Goal: Task Accomplishment & Management: Complete application form

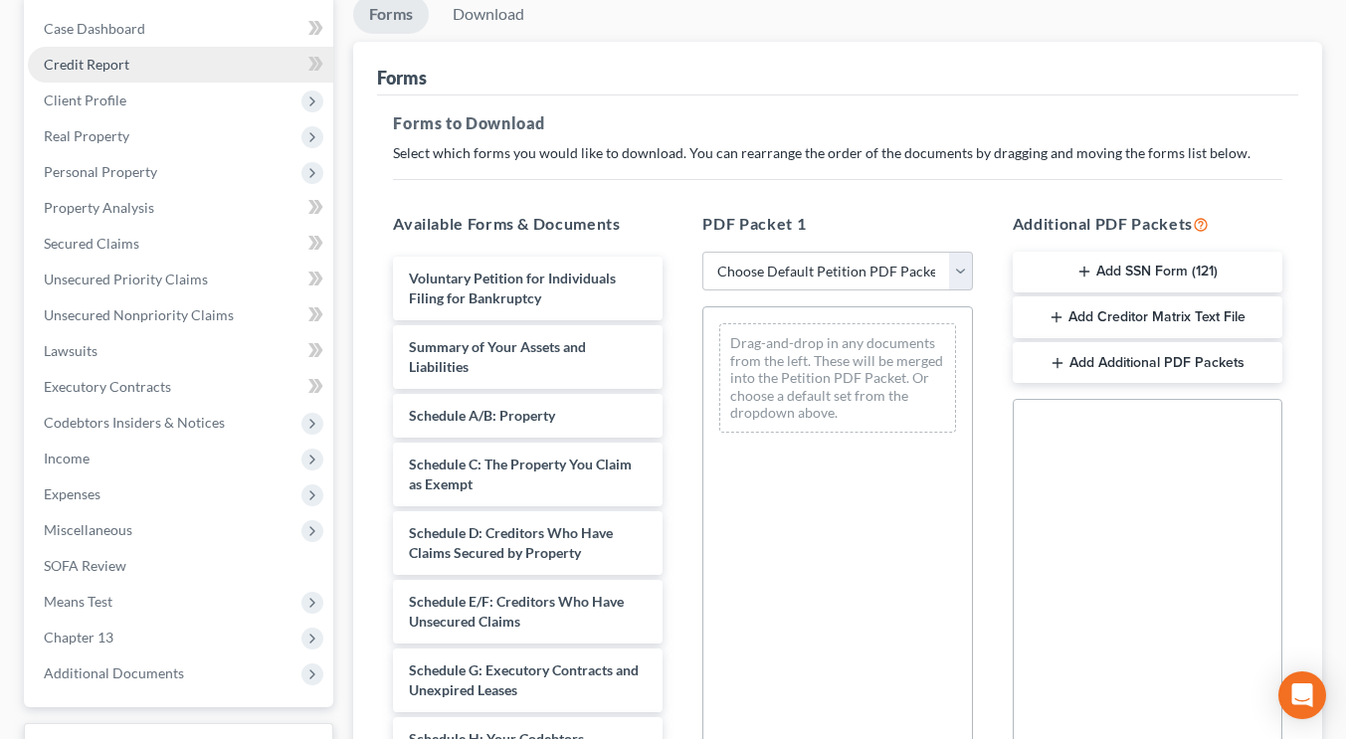
scroll to position [179, 0]
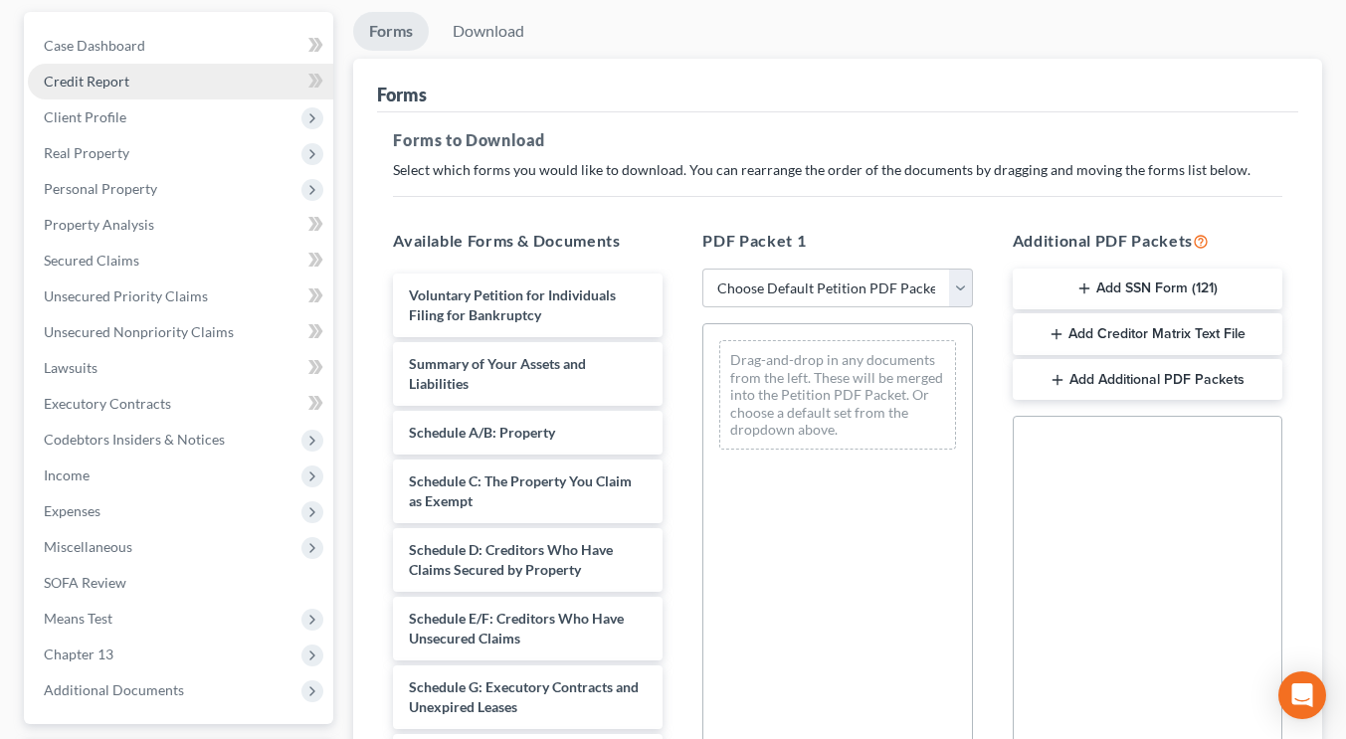
click at [164, 72] on link "Credit Report" at bounding box center [180, 82] width 305 height 36
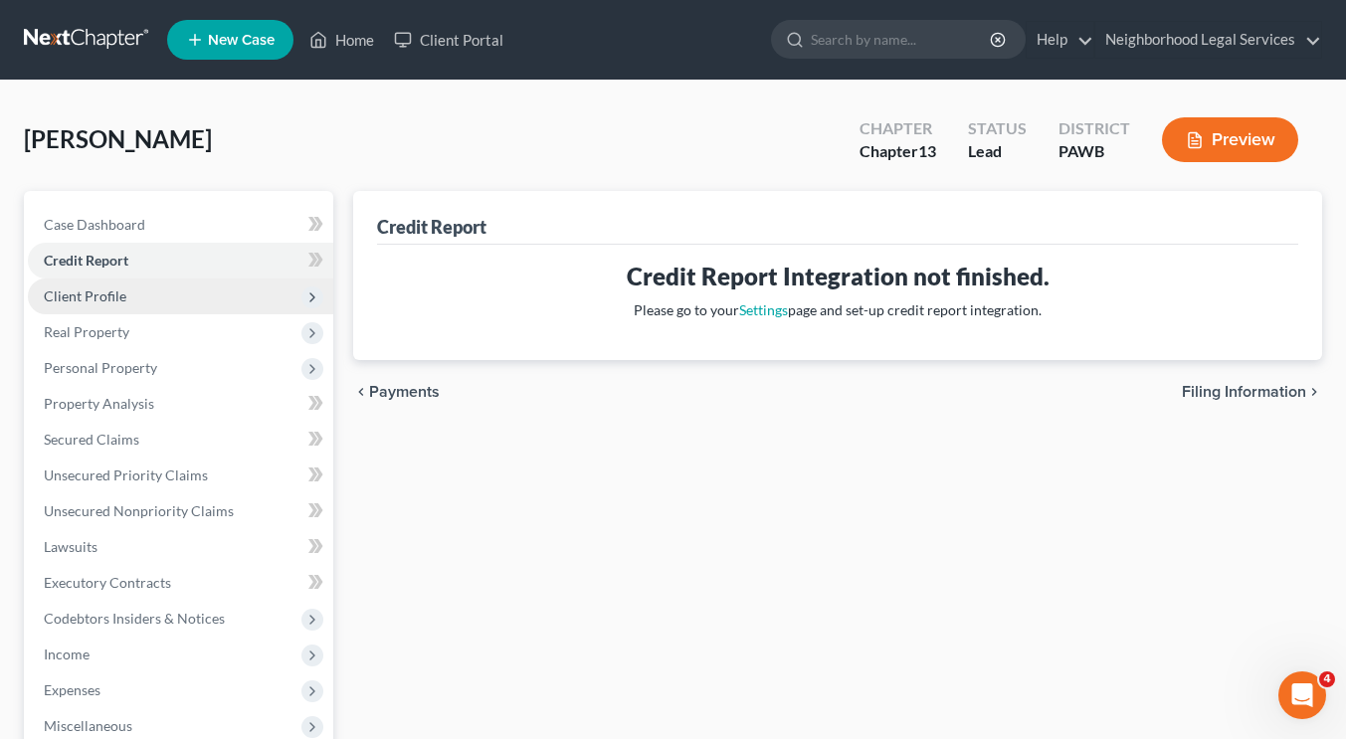
click at [216, 294] on span "Client Profile" at bounding box center [180, 297] width 305 height 36
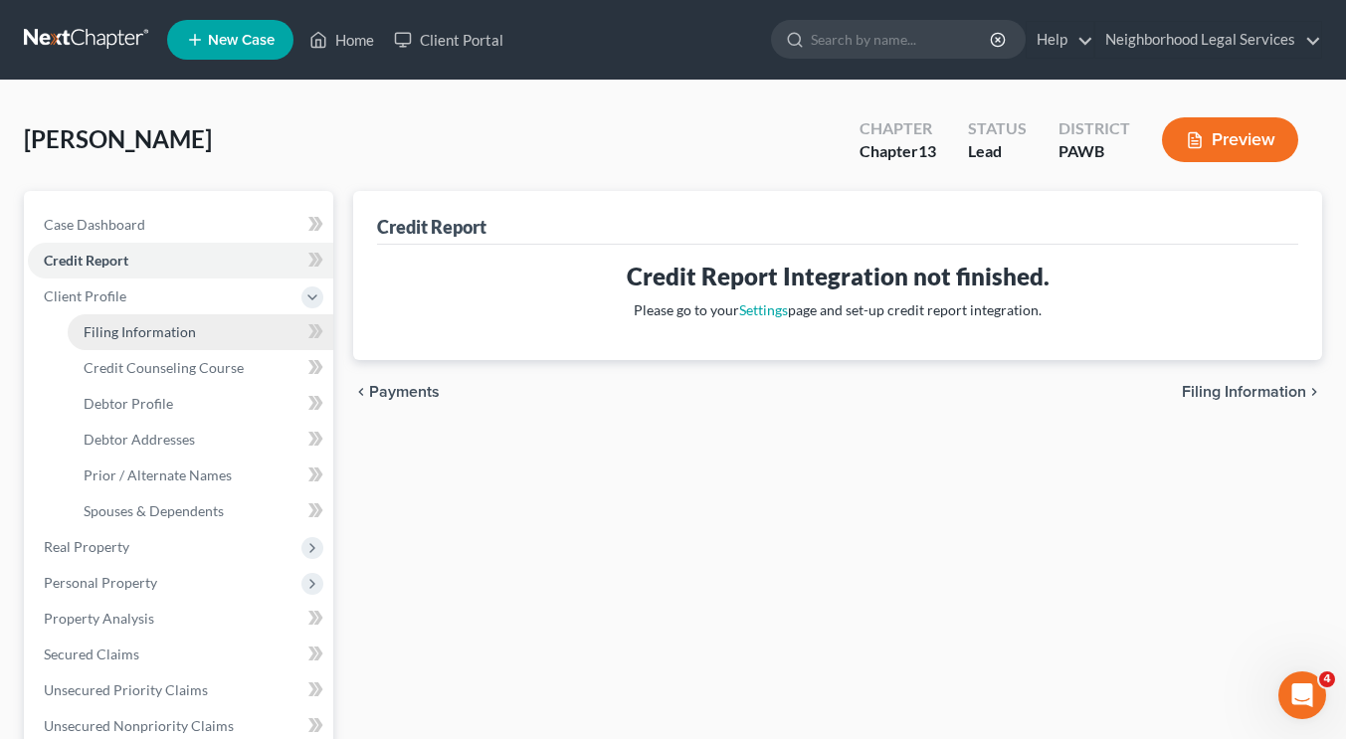
click at [210, 338] on link "Filing Information" at bounding box center [201, 332] width 266 height 36
select select "1"
select select "0"
select select "3"
select select "39"
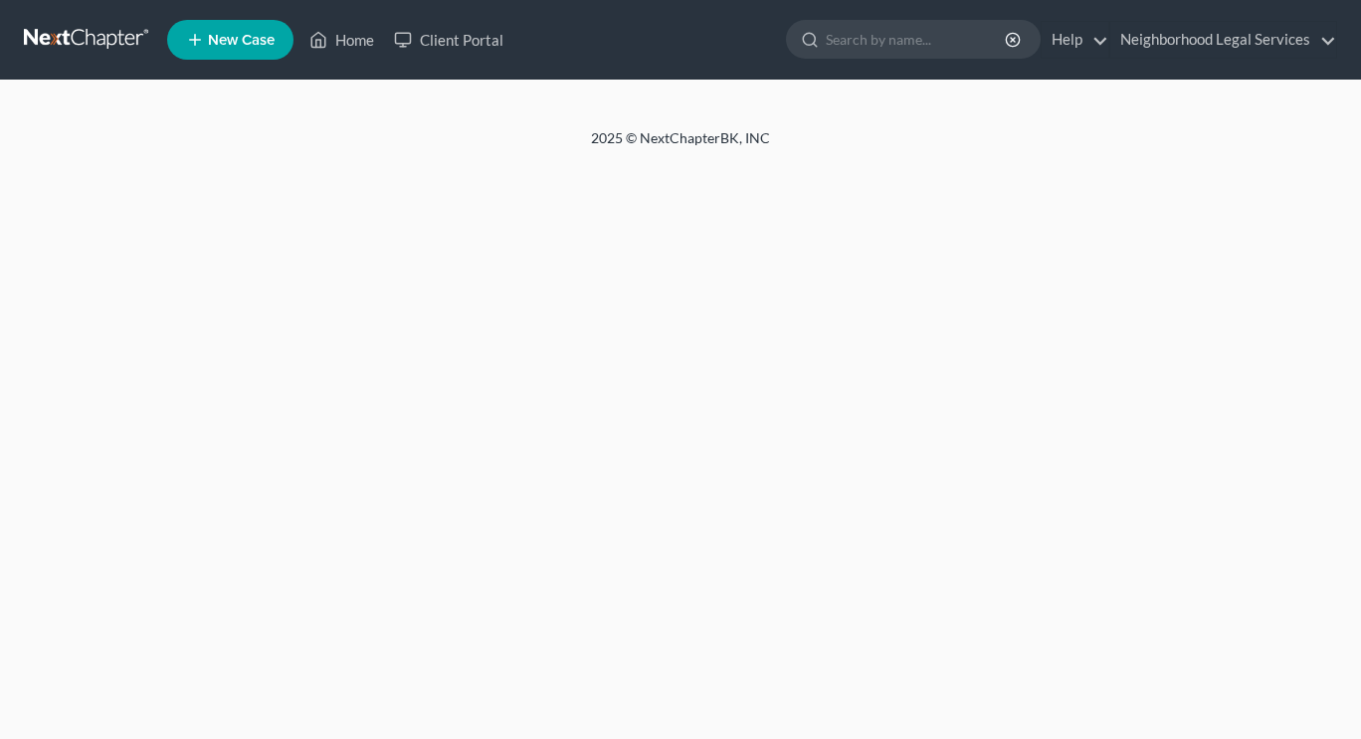
click at [147, 182] on div "Home New Case Client Portal Neighborhood Legal Services [EMAIL_ADDRESS][DOMAIN_…" at bounding box center [680, 369] width 1361 height 739
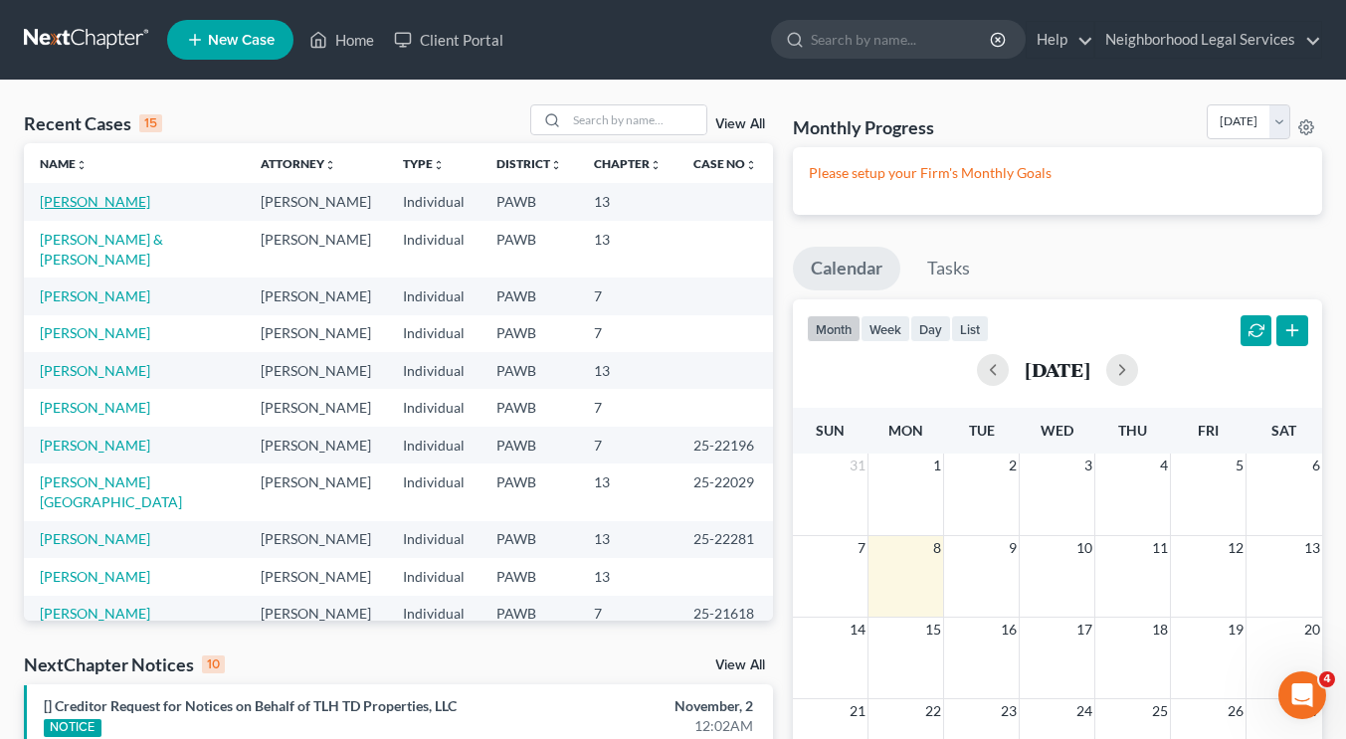
click at [93, 209] on link "[PERSON_NAME]" at bounding box center [95, 201] width 110 height 17
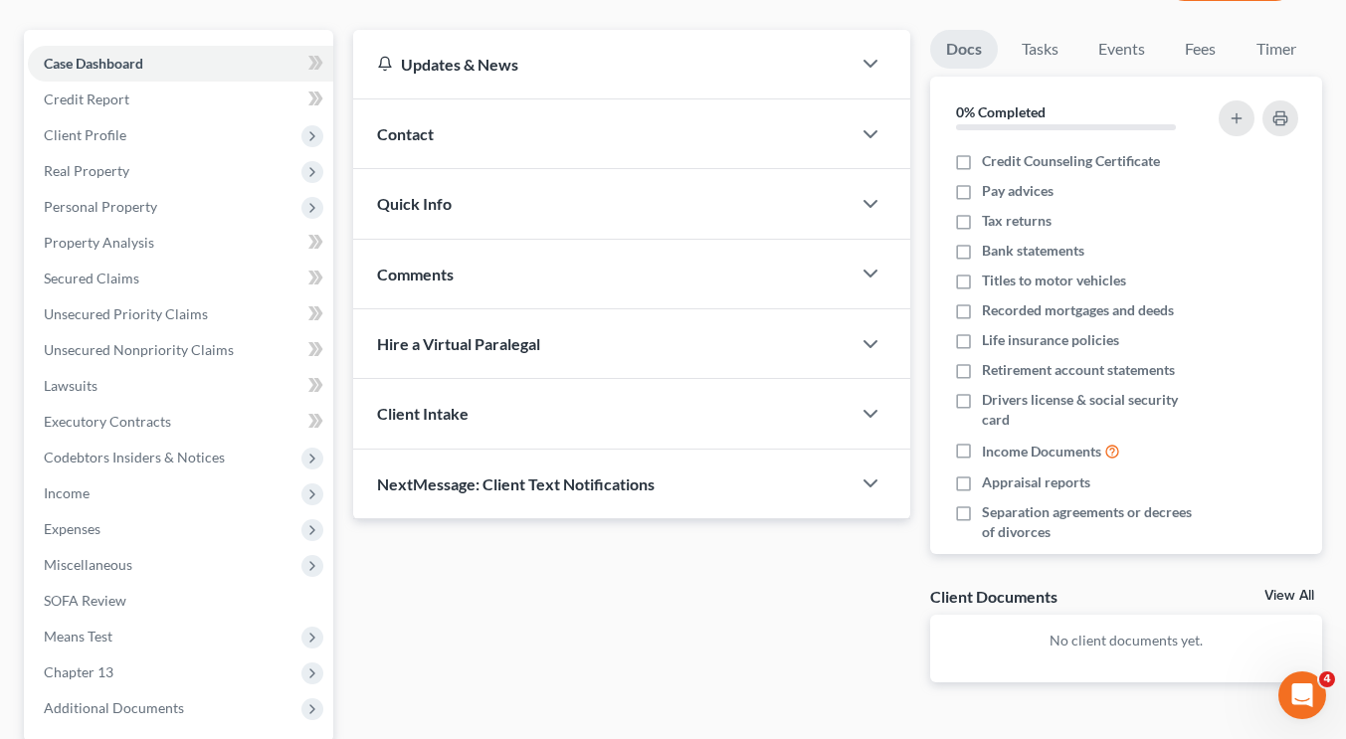
scroll to position [201, 0]
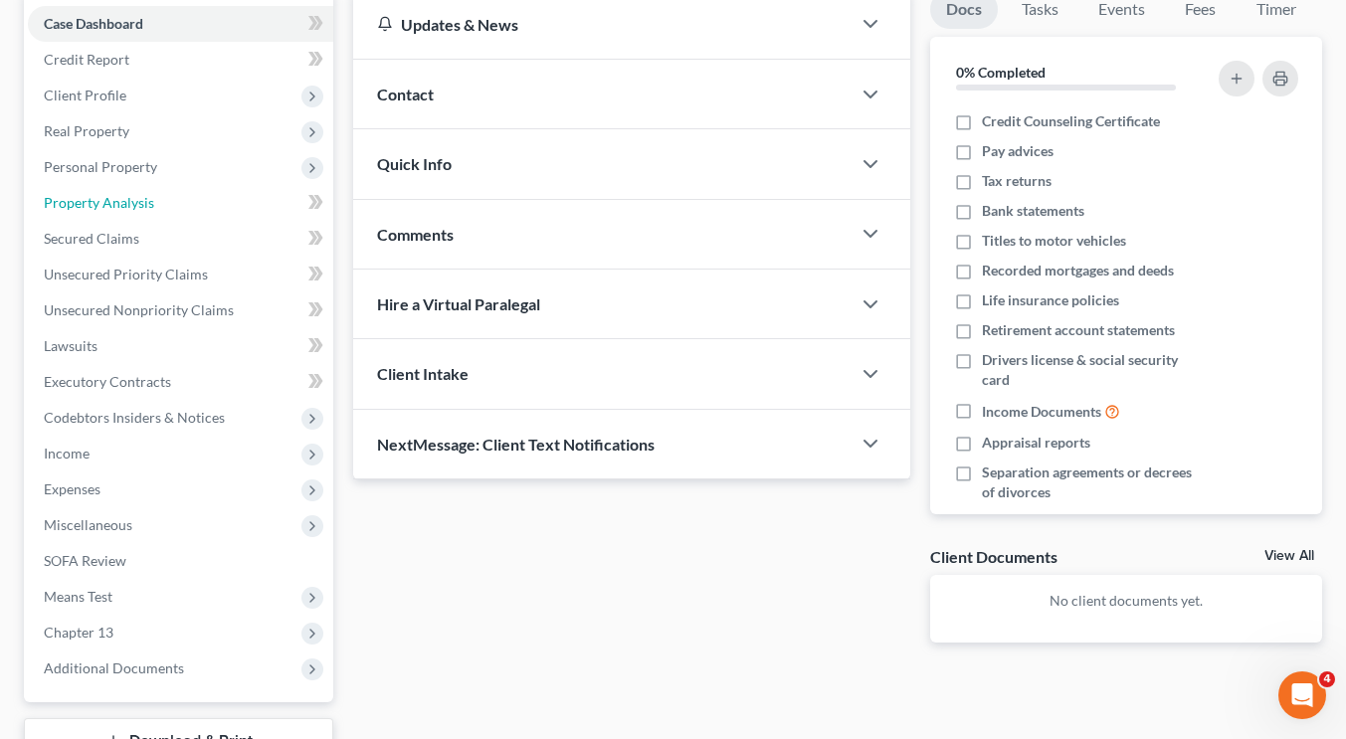
click at [173, 185] on link "Property Analysis" at bounding box center [180, 203] width 305 height 36
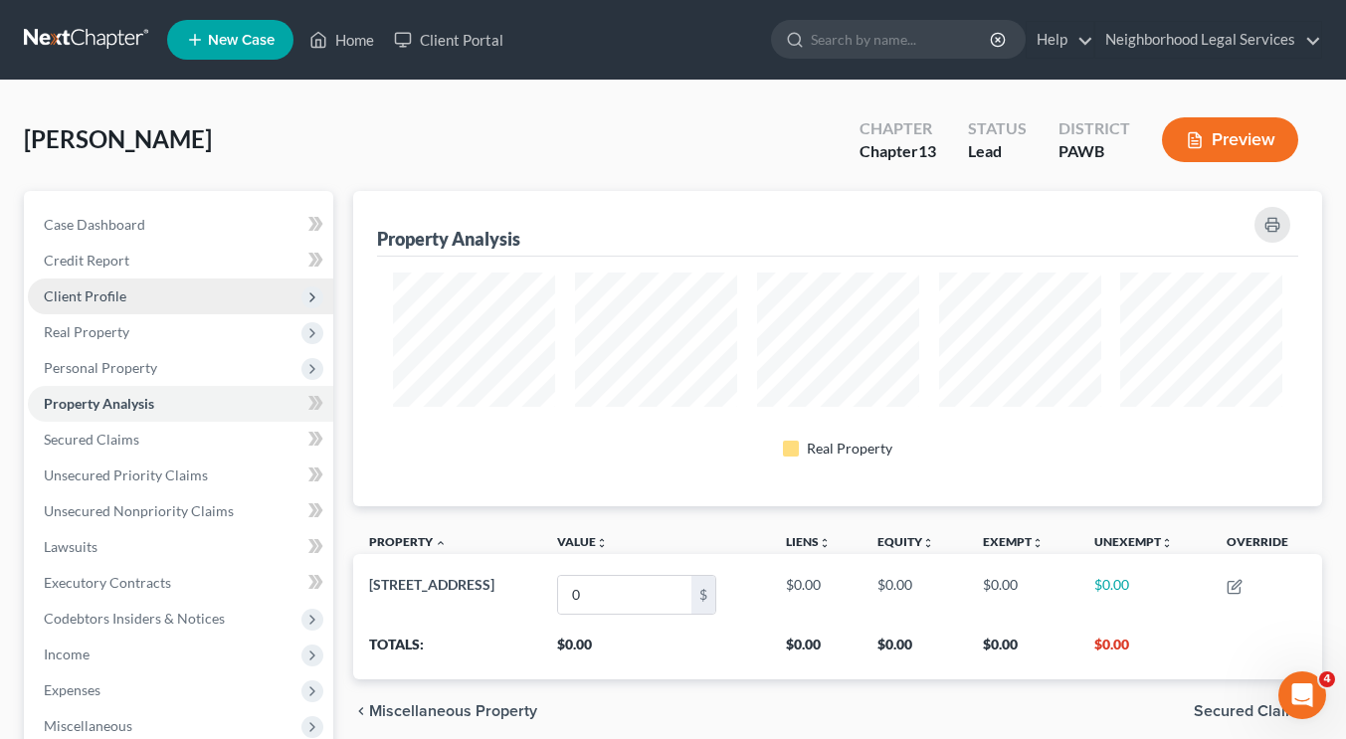
click at [173, 293] on span "Client Profile" at bounding box center [180, 297] width 305 height 36
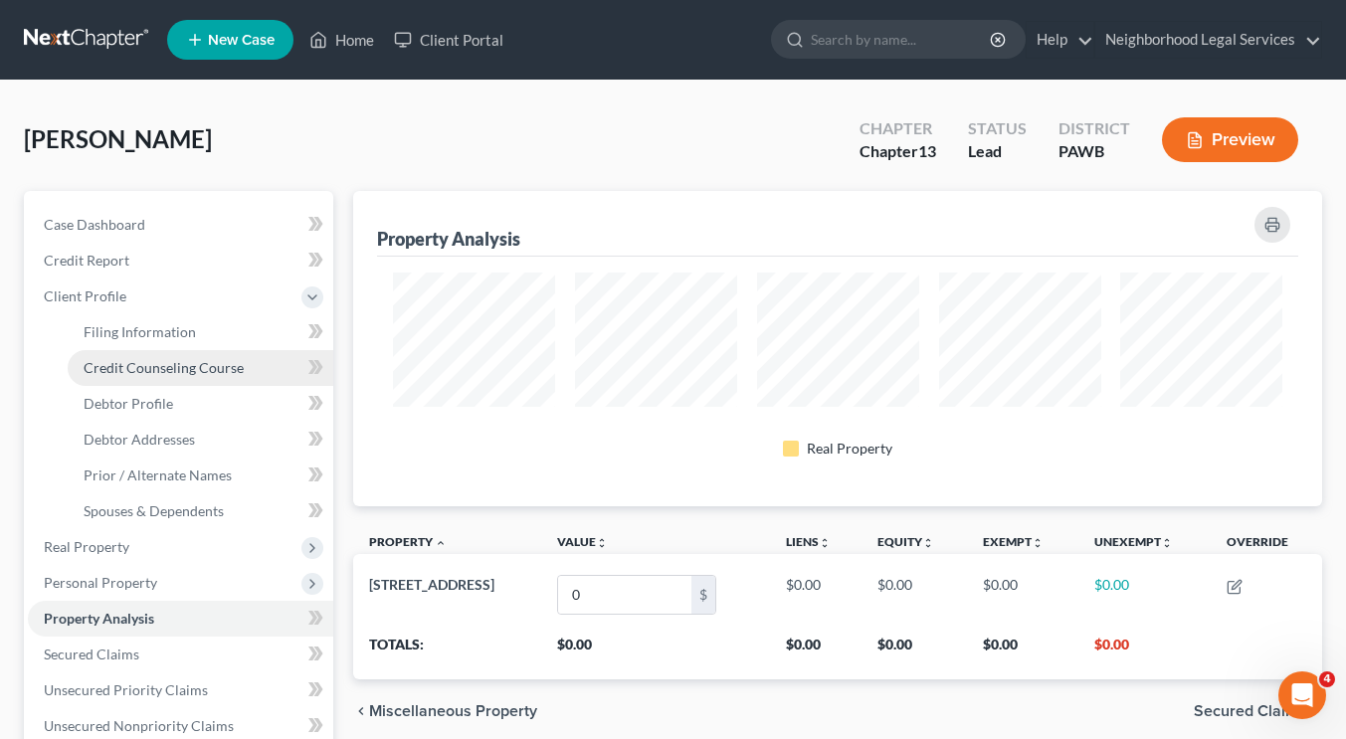
click at [177, 369] on span "Credit Counseling Course" at bounding box center [164, 367] width 160 height 17
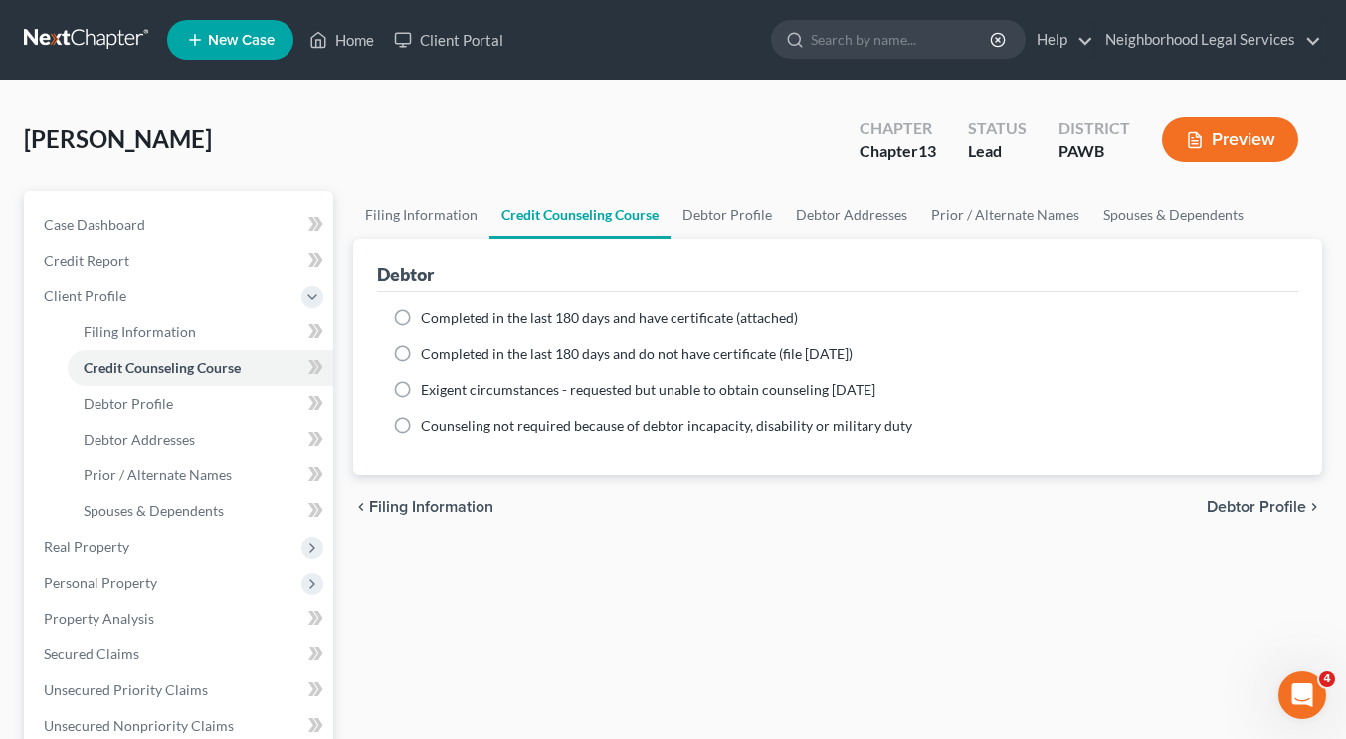
click at [421, 322] on label "Completed in the last 180 days and have certificate (attached)" at bounding box center [609, 318] width 377 height 20
click at [429, 321] on input "Completed in the last 180 days and have certificate (attached)" at bounding box center [435, 314] width 13 height 13
radio input "true"
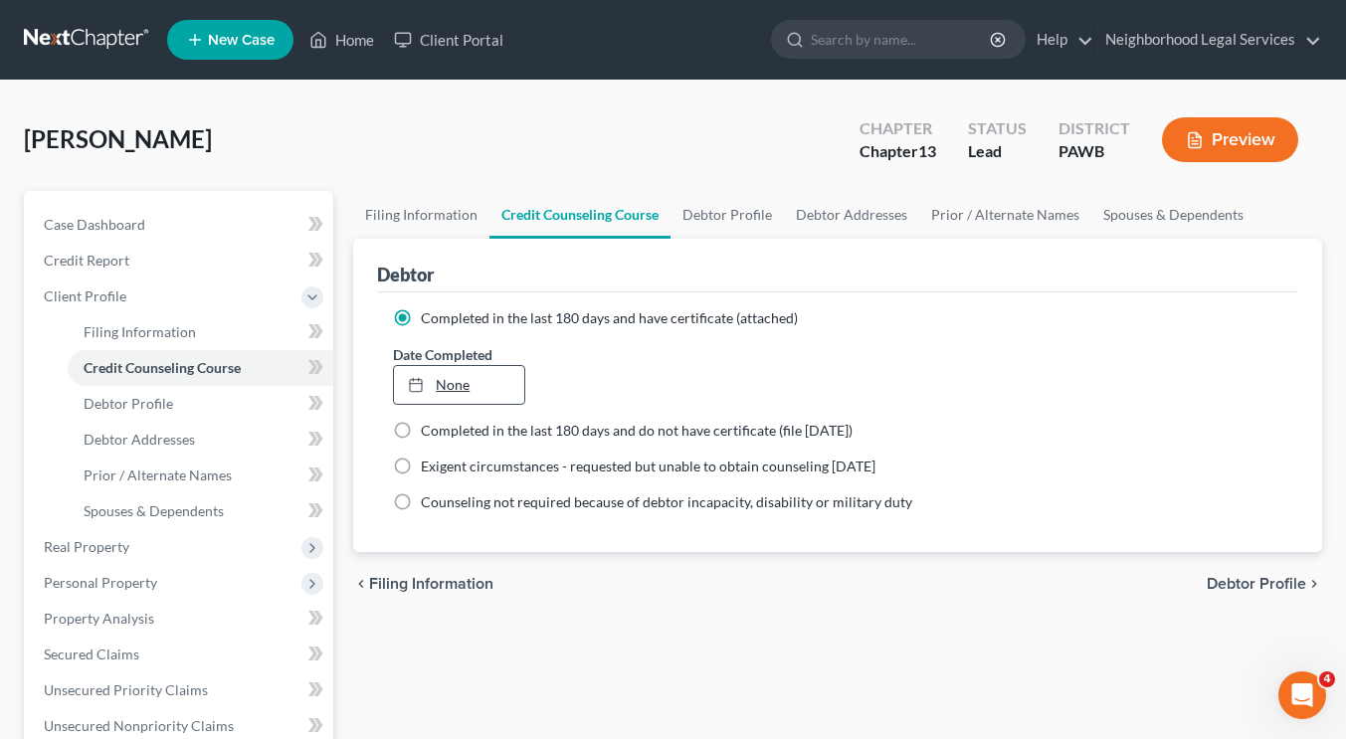
click at [459, 371] on link "None" at bounding box center [458, 385] width 129 height 38
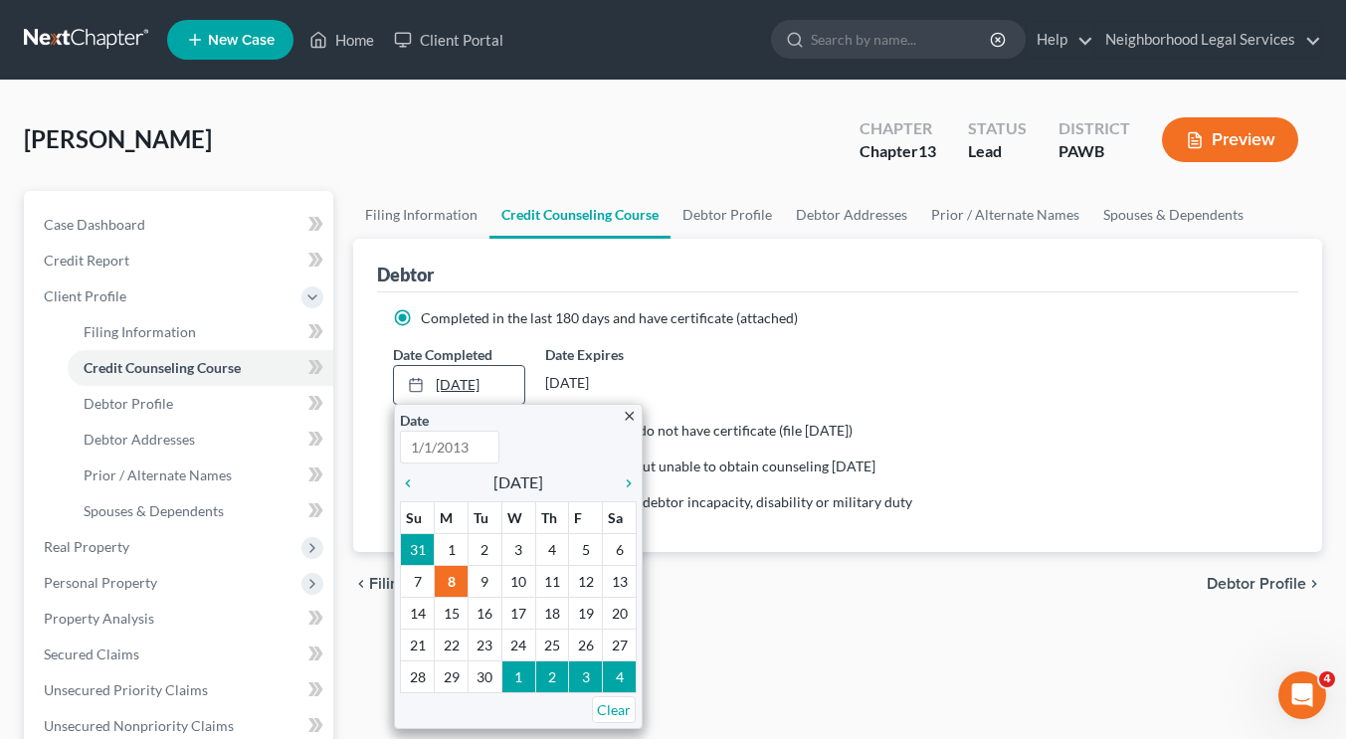
type input "9/8/2025"
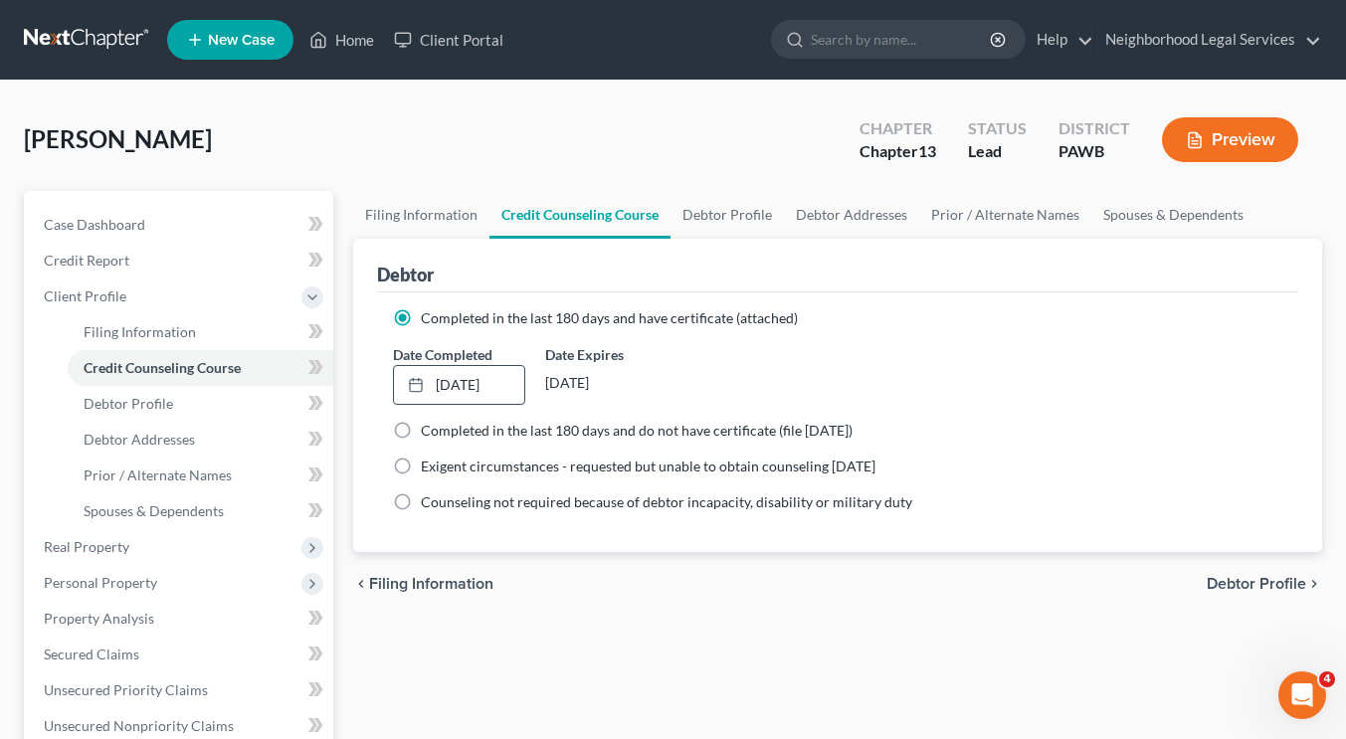
click at [1251, 582] on span "Debtor Profile" at bounding box center [1257, 584] width 100 height 16
select select "0"
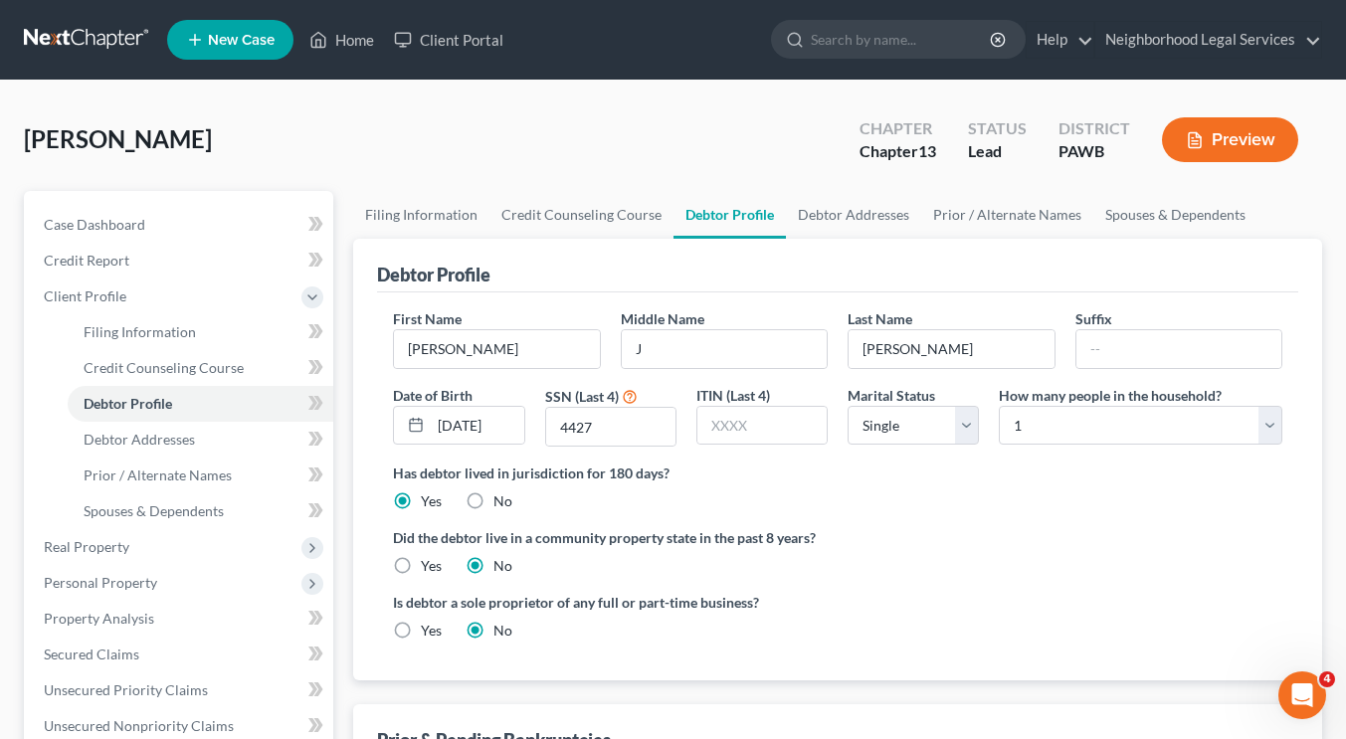
scroll to position [567, 0]
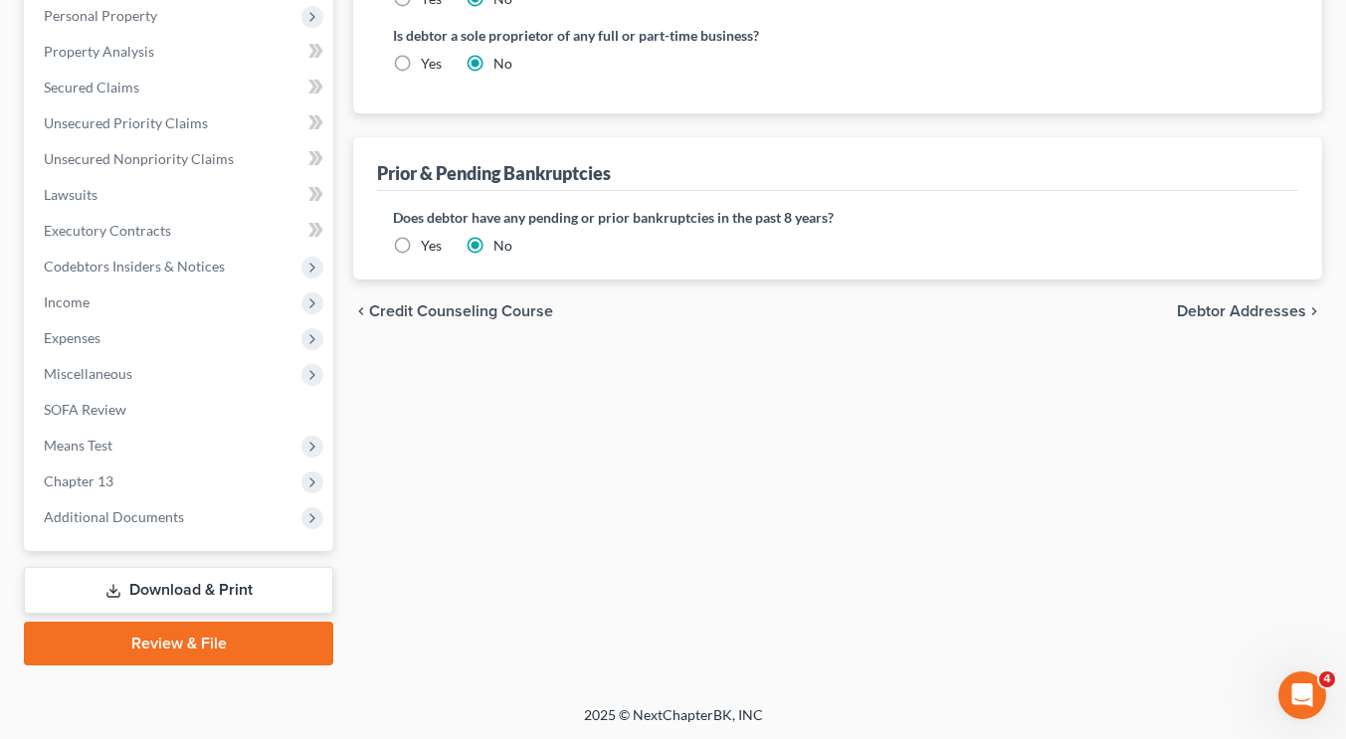
click at [195, 583] on link "Download & Print" at bounding box center [178, 590] width 309 height 47
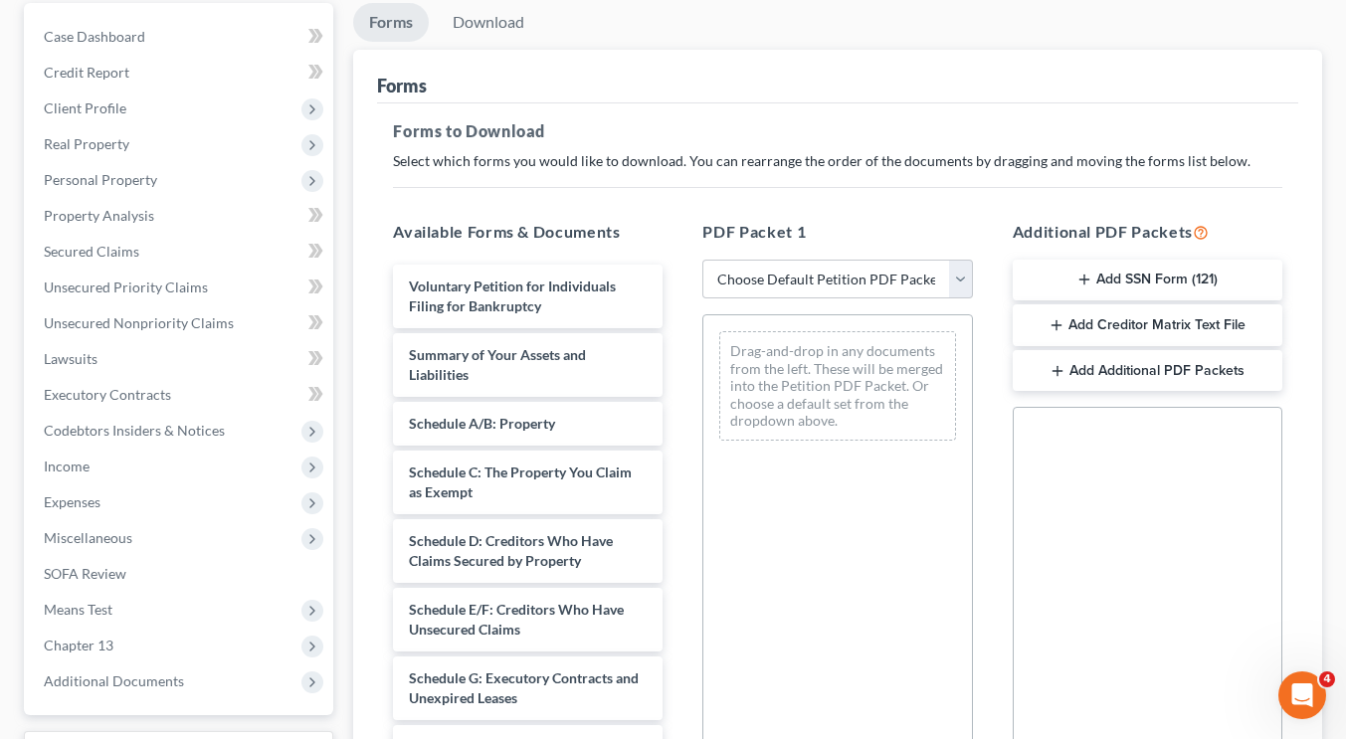
scroll to position [191, 0]
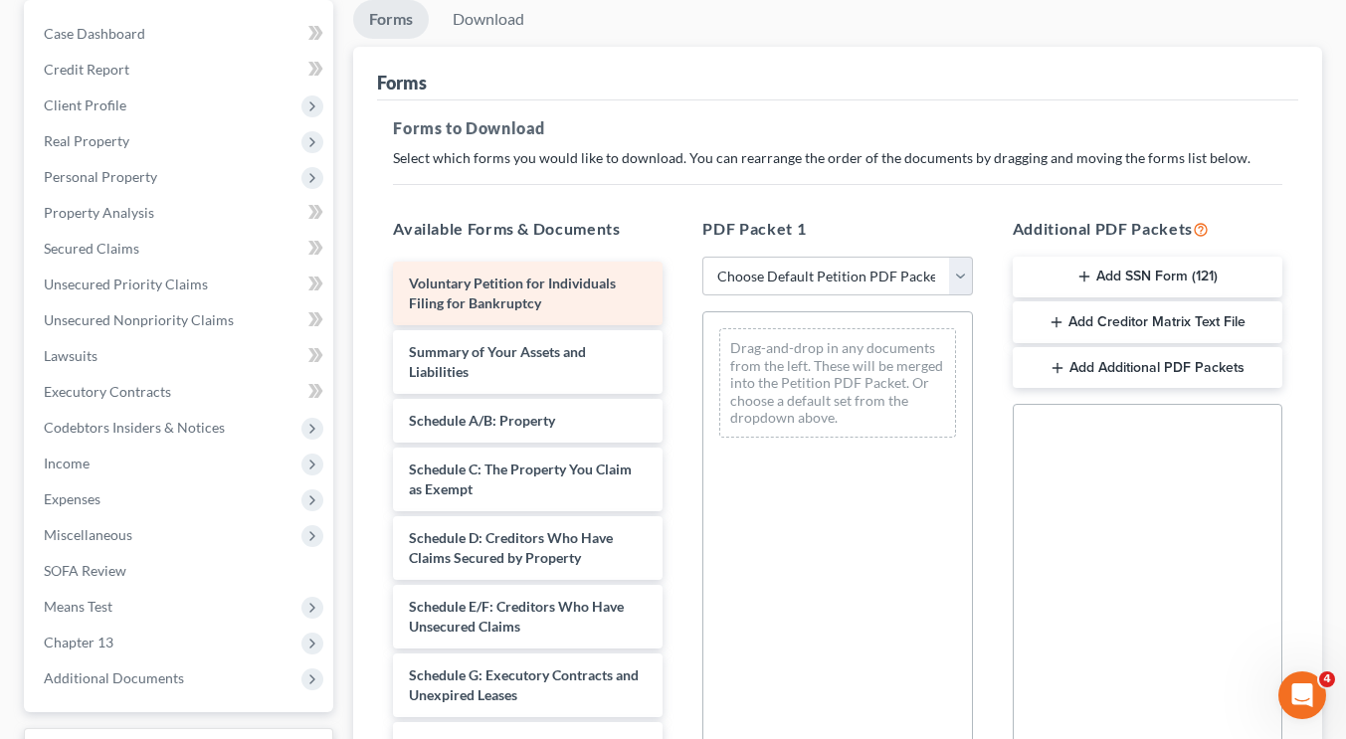
click at [541, 294] on div "Voluntary Petition for Individuals Filing for Bankruptcy" at bounding box center [528, 294] width 270 height 64
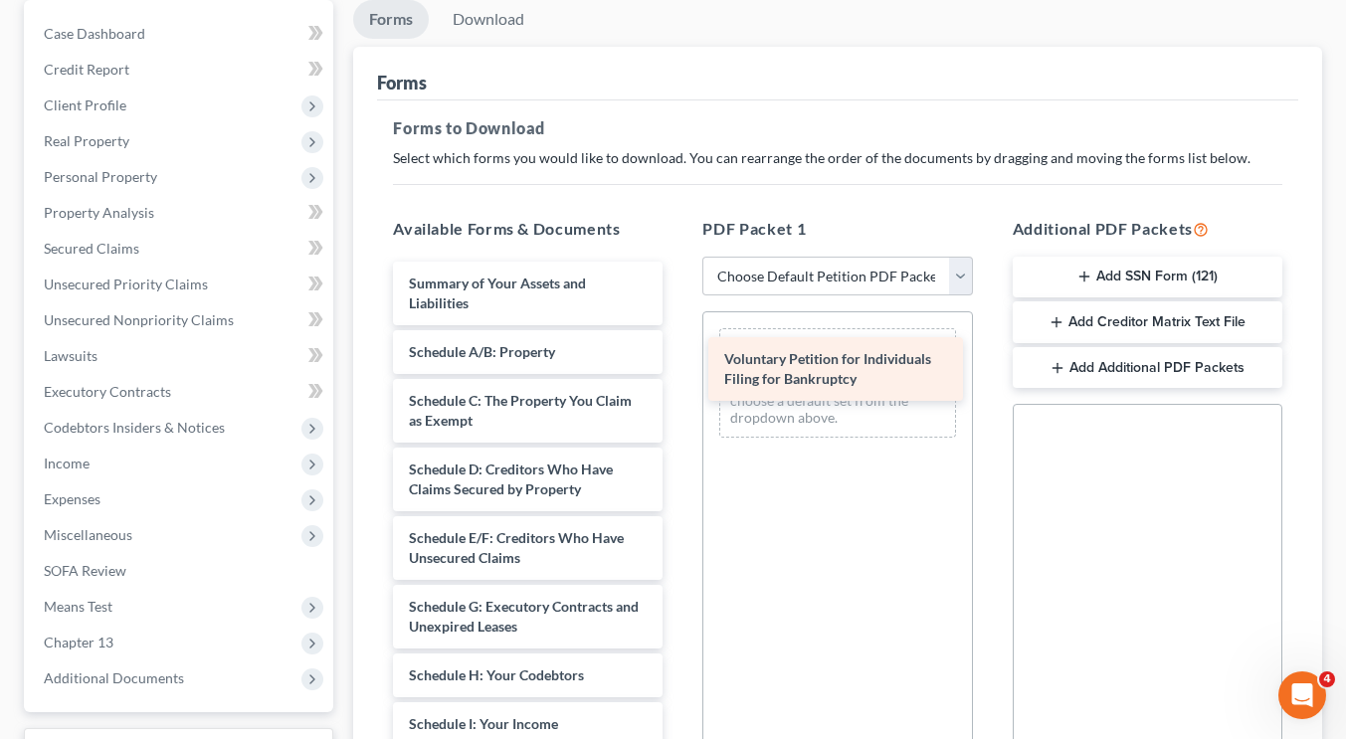
drag, startPoint x: 541, startPoint y: 294, endPoint x: 858, endPoint y: 370, distance: 325.6
click at [679, 370] on div "Voluntary Petition for Individuals Filing for Bankruptcy Voluntary Petition for…" at bounding box center [527, 749] width 301 height 974
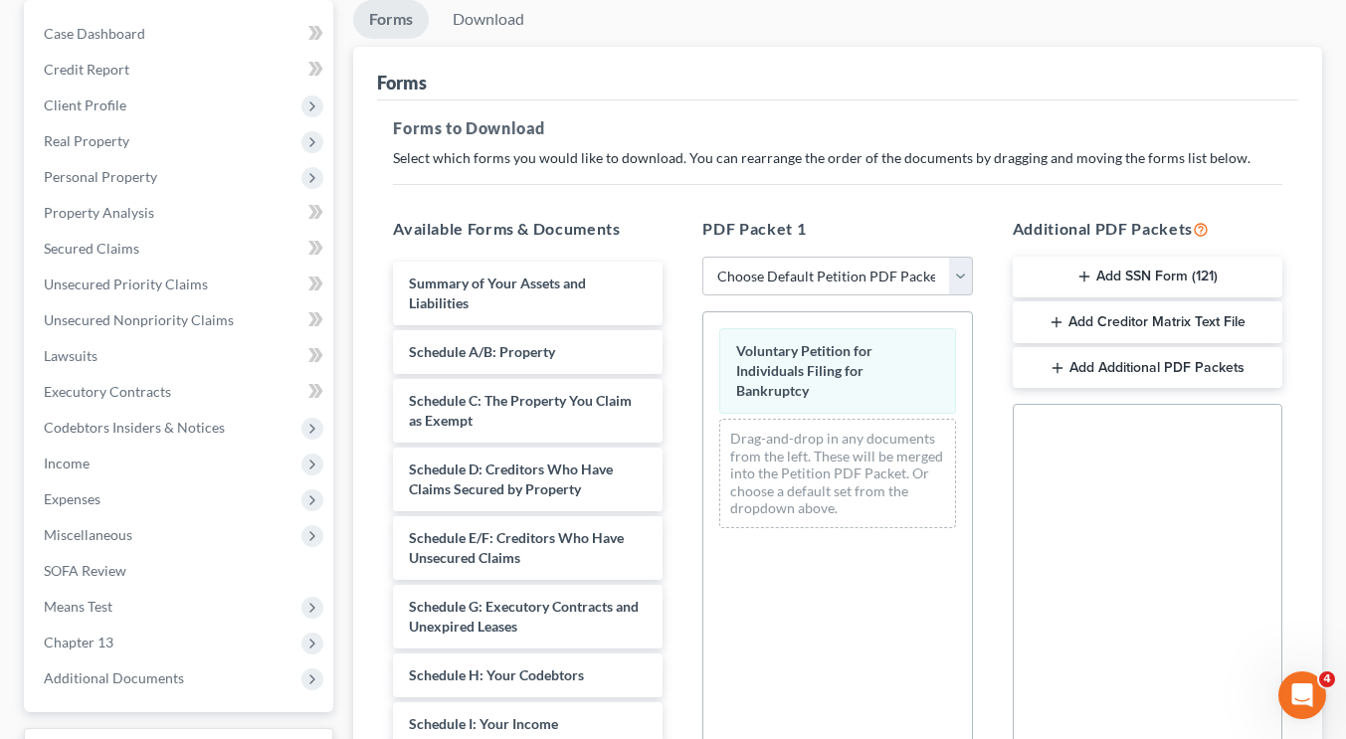
click at [1083, 304] on button "Add Creditor Matrix Text File" at bounding box center [1148, 322] width 270 height 42
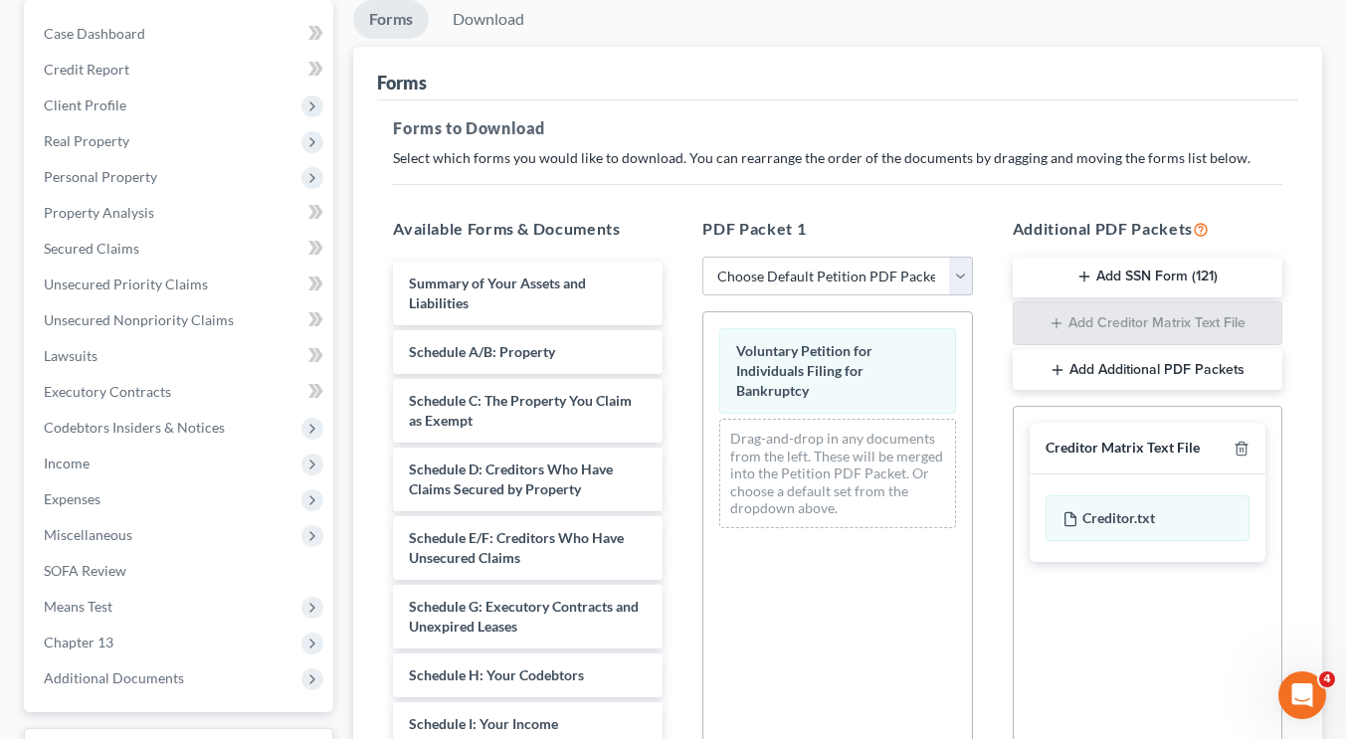
scroll to position [489, 0]
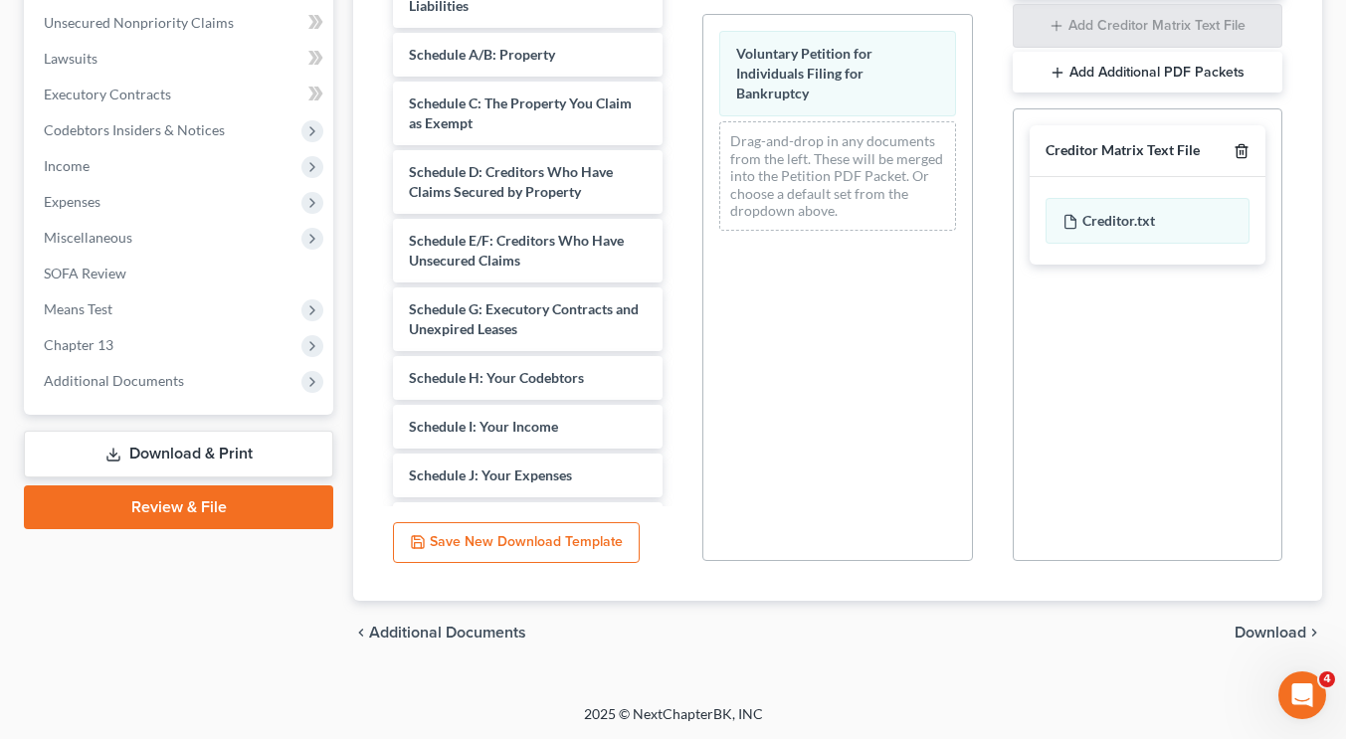
drag, startPoint x: 1302, startPoint y: 629, endPoint x: 1243, endPoint y: 145, distance: 487.3
click at [844, 539] on div "Voluntary Petition for Individuals Filing for Bankruptcy Drag-and-drop in any d…" at bounding box center [837, 287] width 270 height 547
click at [1243, 147] on polyline "button" at bounding box center [1242, 147] width 12 height 0
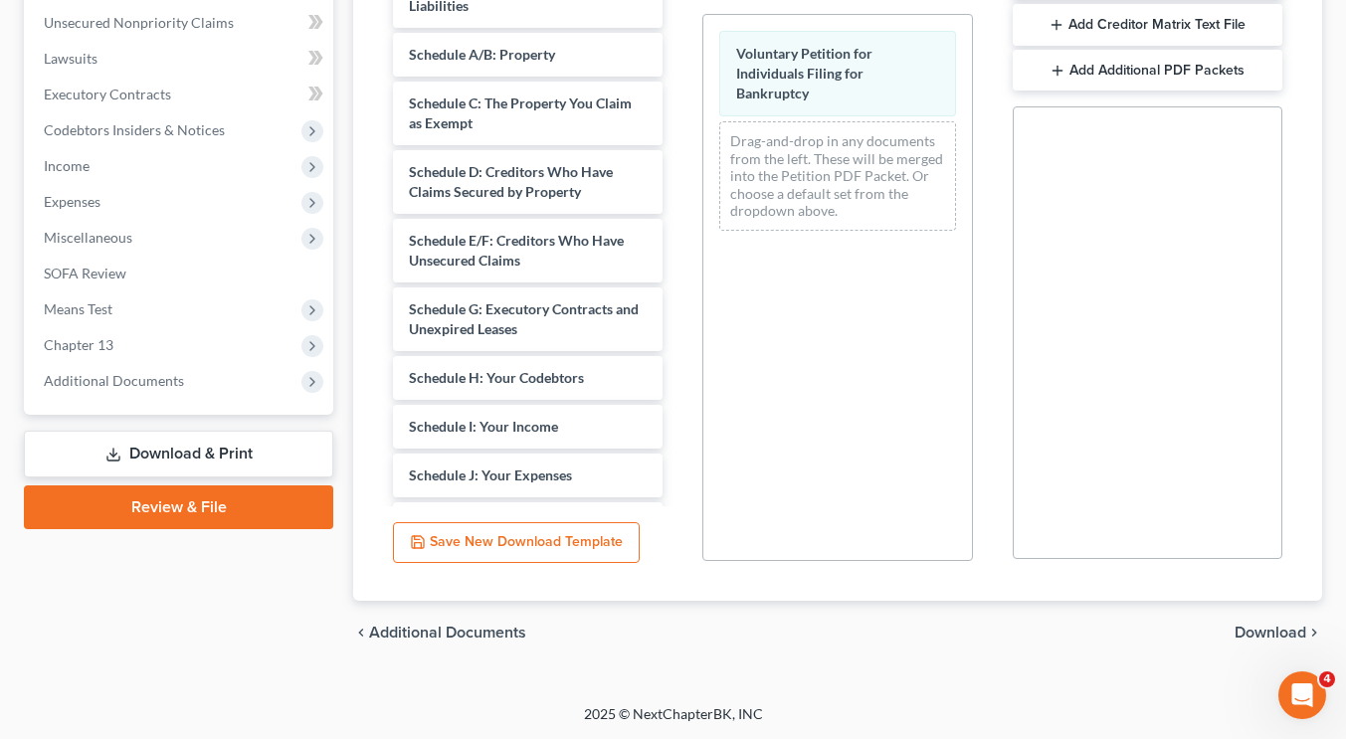
click at [1276, 625] on span "Download" at bounding box center [1271, 633] width 72 height 16
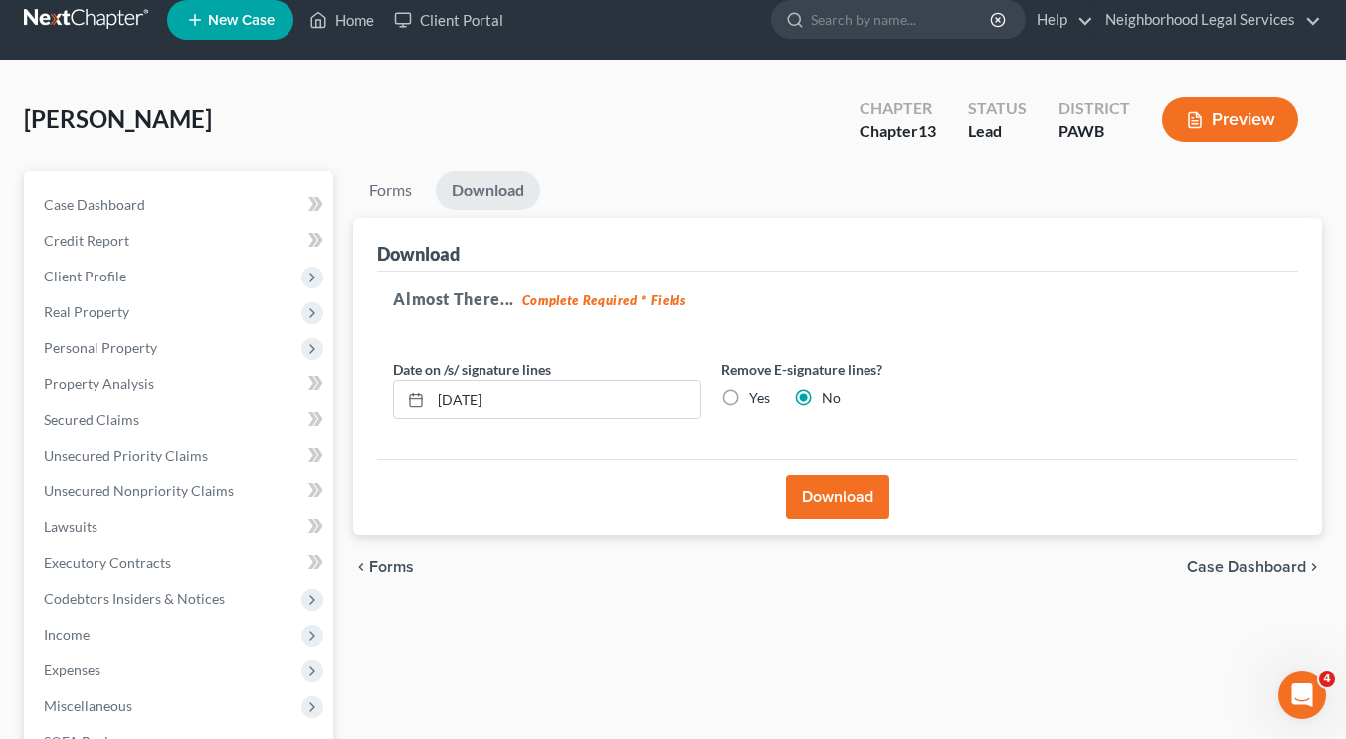
scroll to position [16, 0]
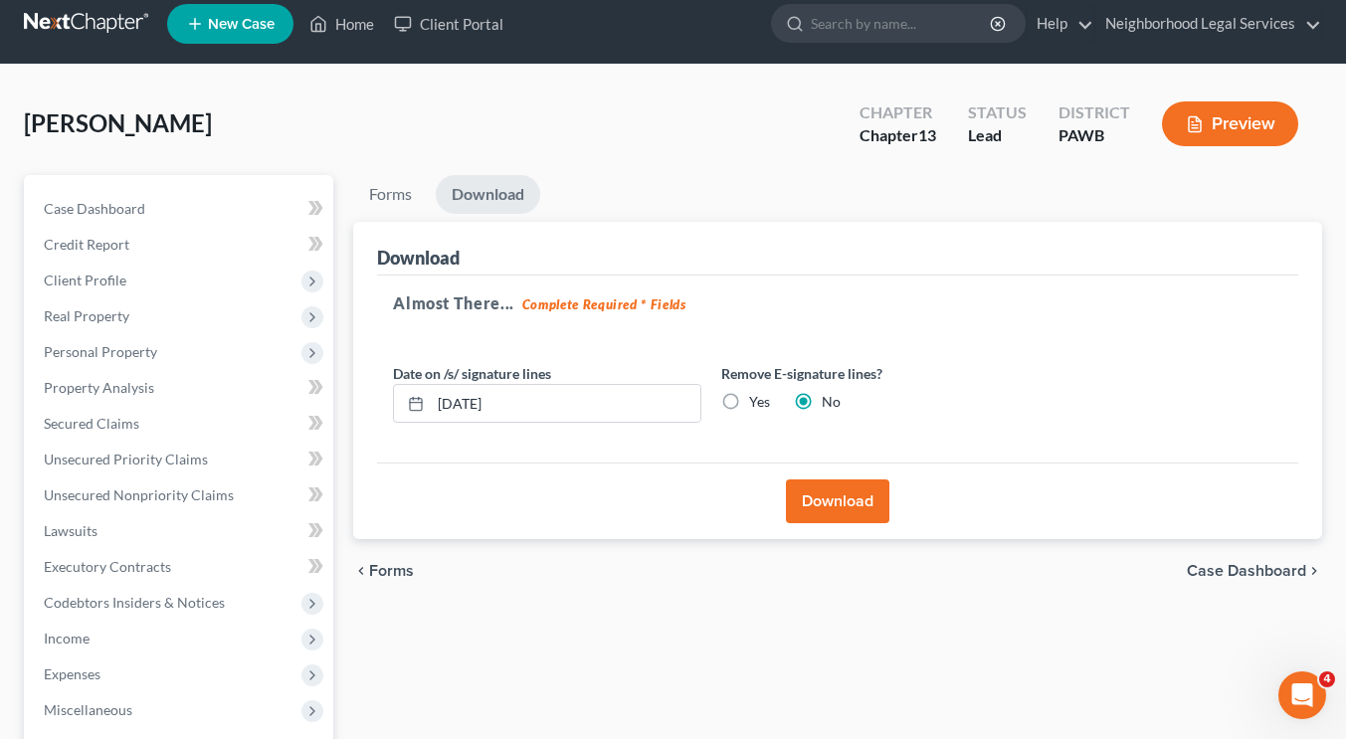
click at [850, 498] on button "Download" at bounding box center [837, 502] width 103 height 44
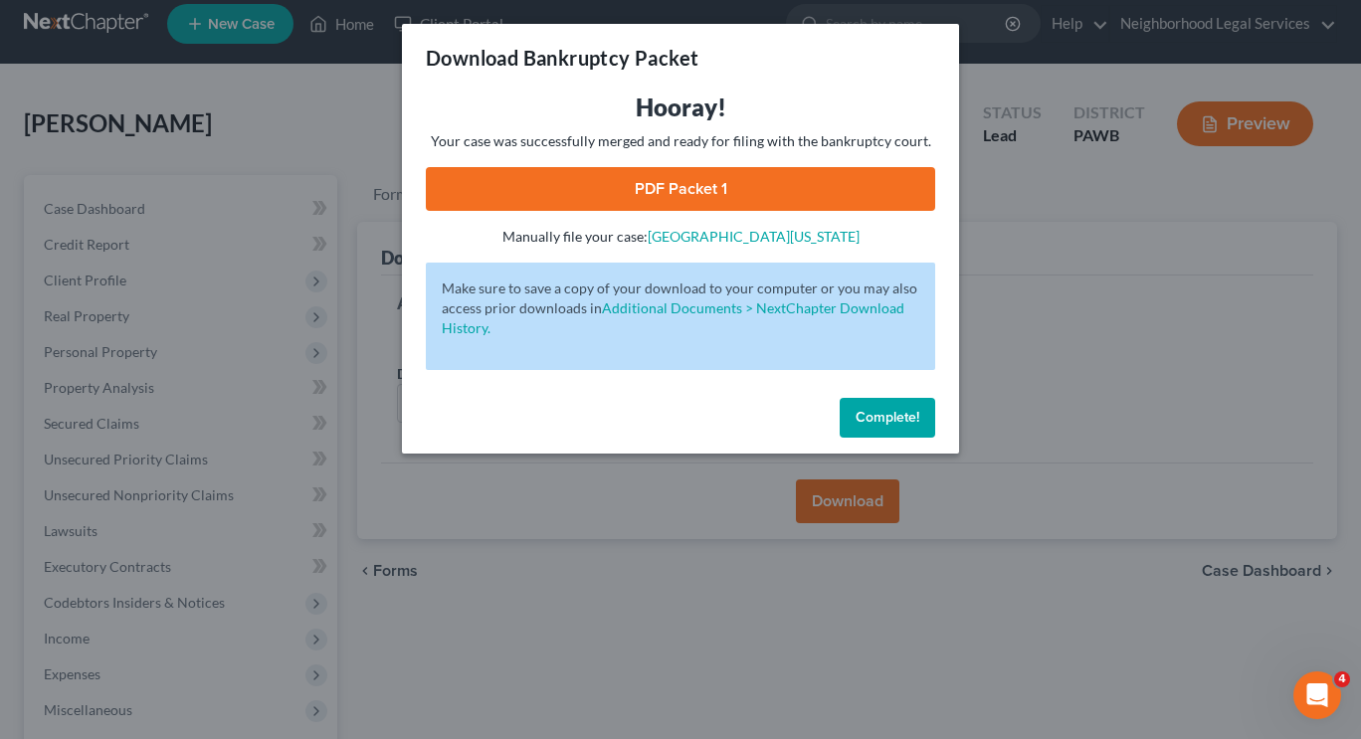
click at [753, 195] on link "PDF Packet 1" at bounding box center [680, 189] width 509 height 44
click at [882, 422] on span "Complete!" at bounding box center [888, 417] width 64 height 17
click at [885, 416] on span "Complete!" at bounding box center [888, 417] width 64 height 17
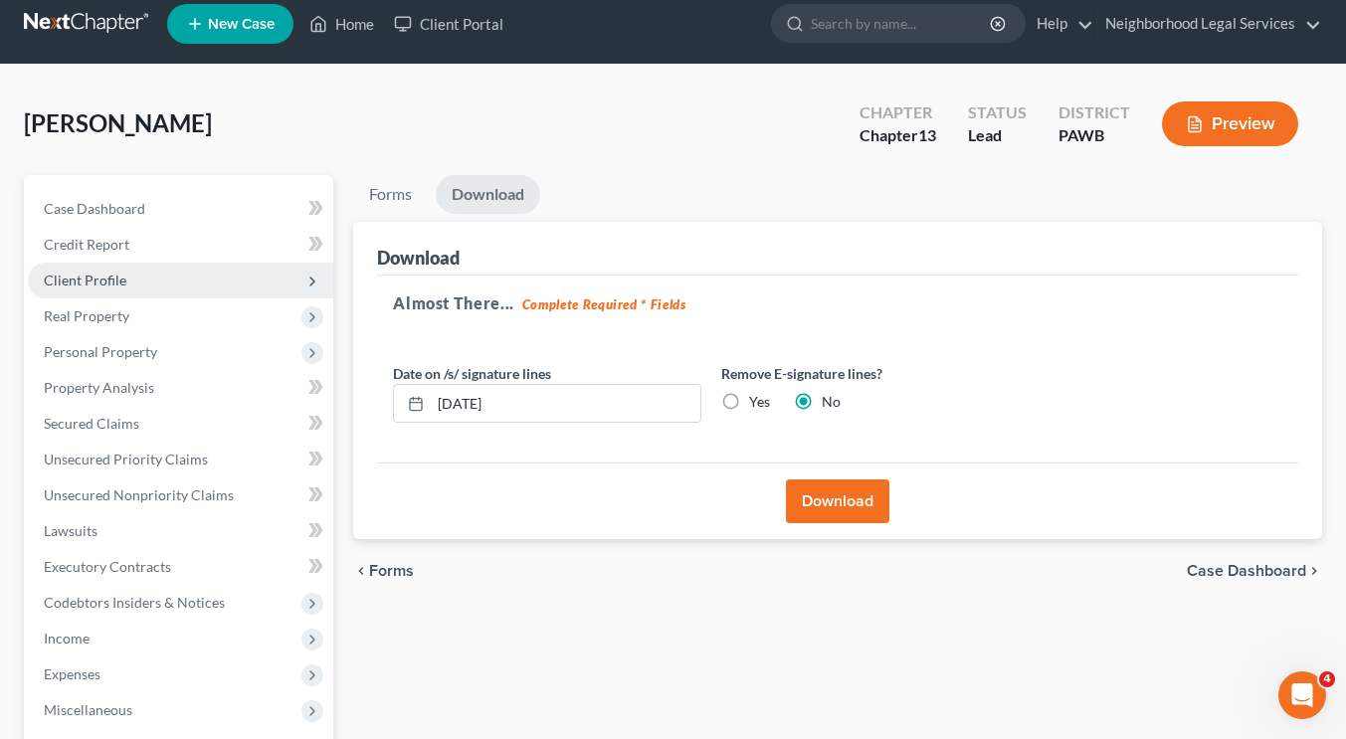
click at [140, 276] on span "Client Profile" at bounding box center [180, 281] width 305 height 36
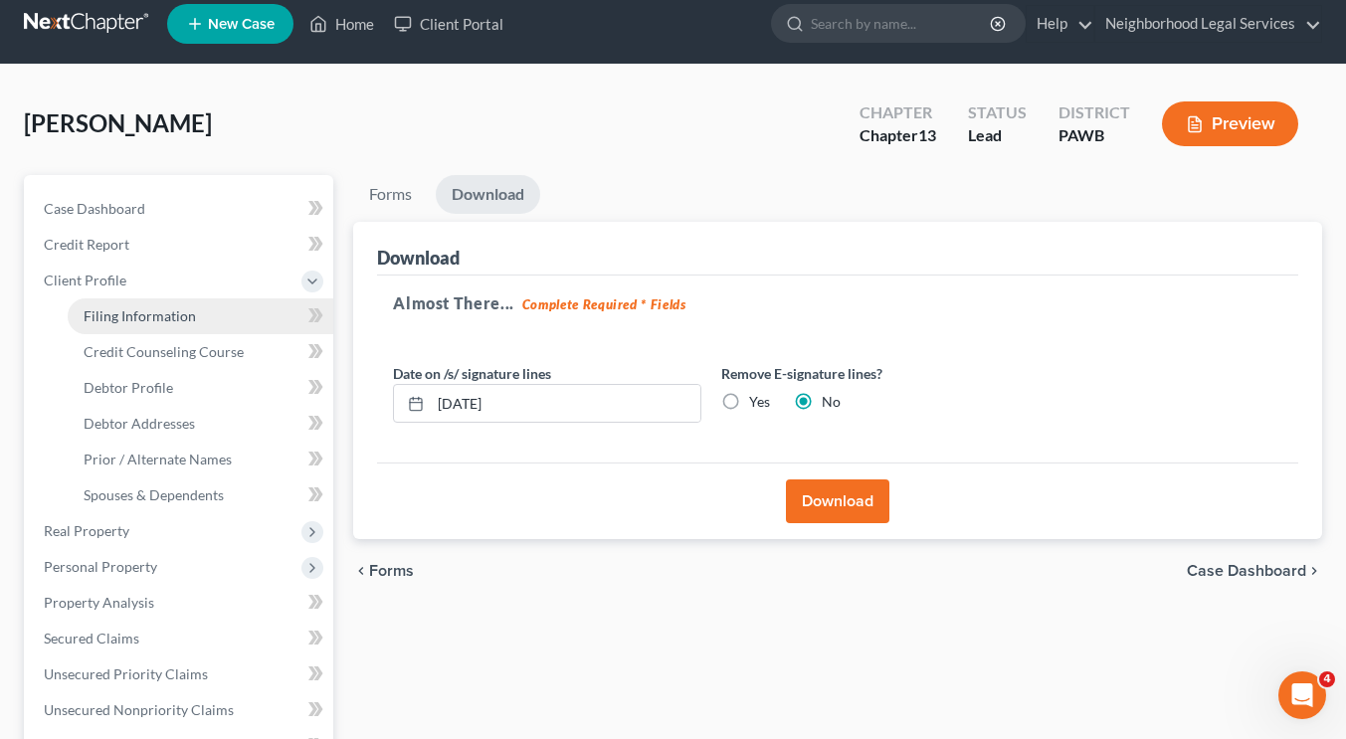
click at [156, 310] on span "Filing Information" at bounding box center [140, 315] width 112 height 17
select select "1"
select select "0"
select select "3"
select select "39"
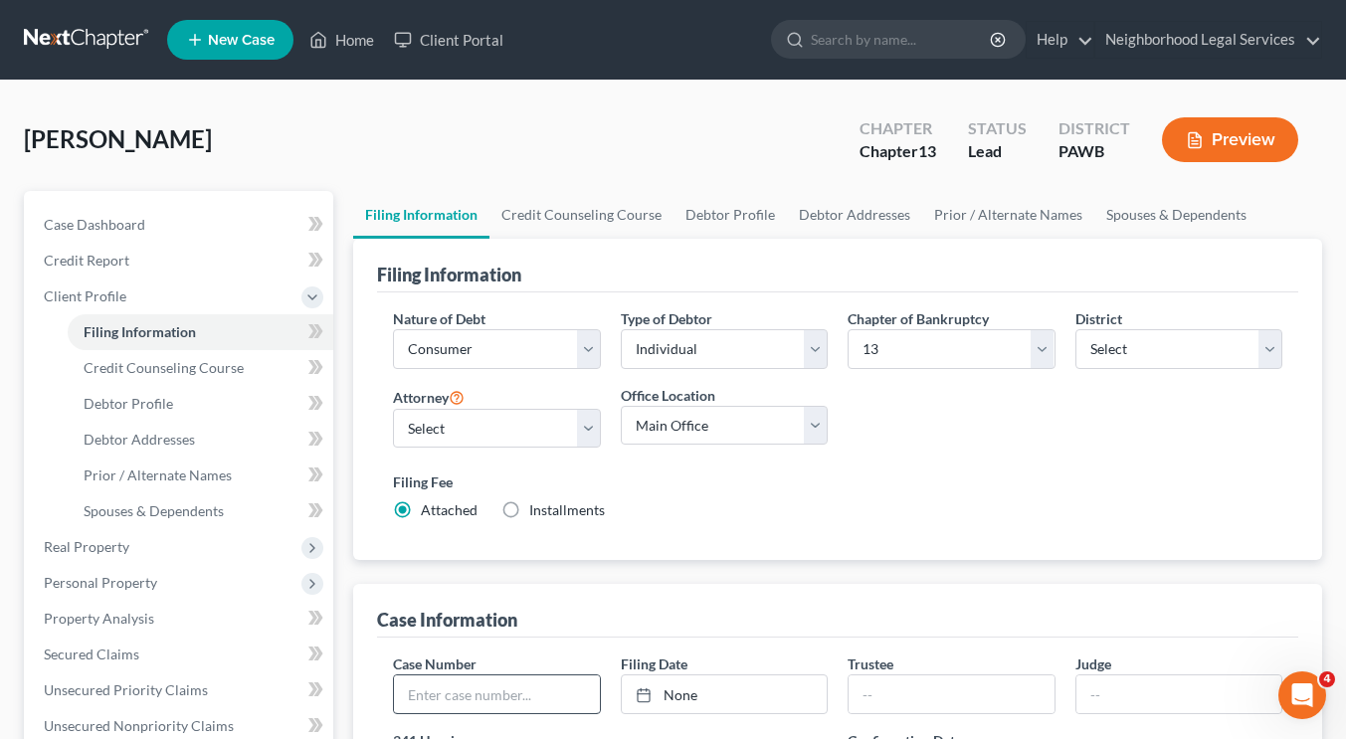
scroll to position [347, 0]
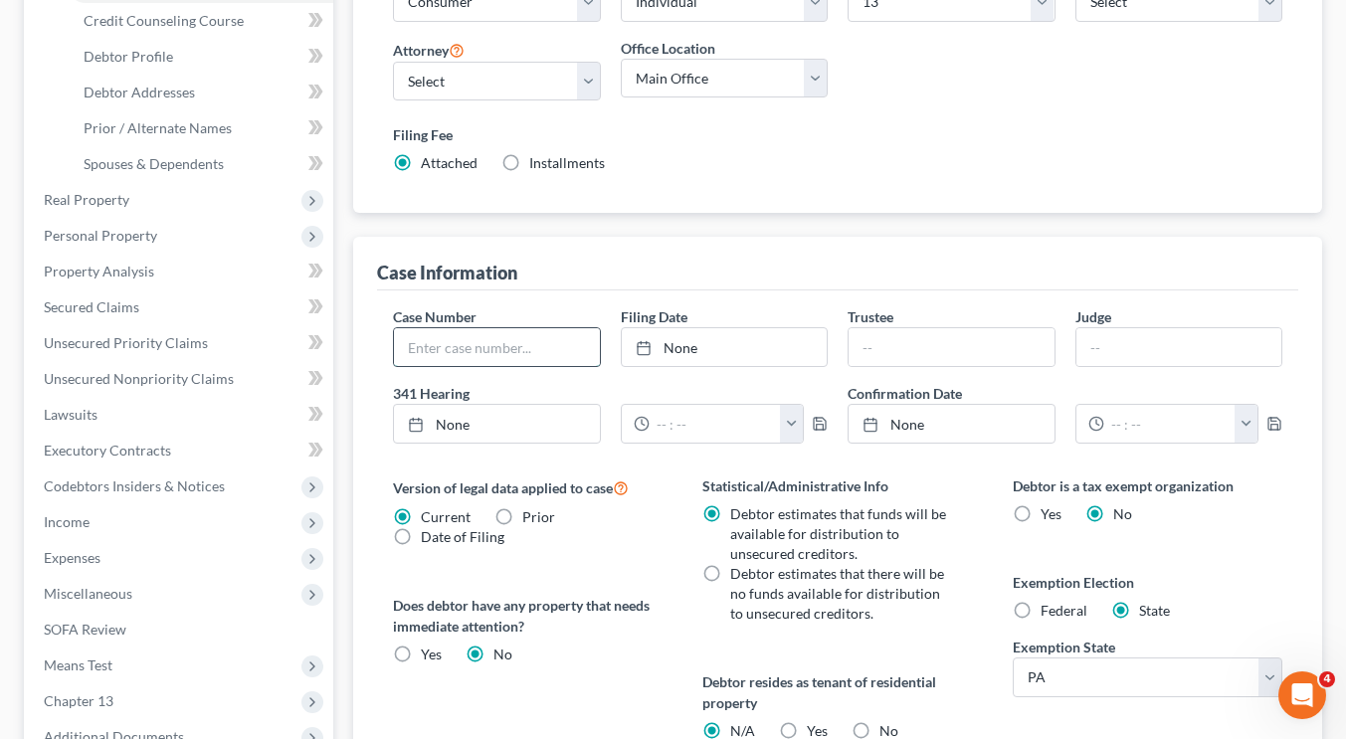
click at [487, 340] on input "text" at bounding box center [496, 347] width 205 height 38
paste input "25-22398"
click at [559, 274] on div "Case Information" at bounding box center [837, 264] width 921 height 54
click at [421, 343] on input "25-22398" at bounding box center [496, 347] width 205 height 38
type input "25-22398"
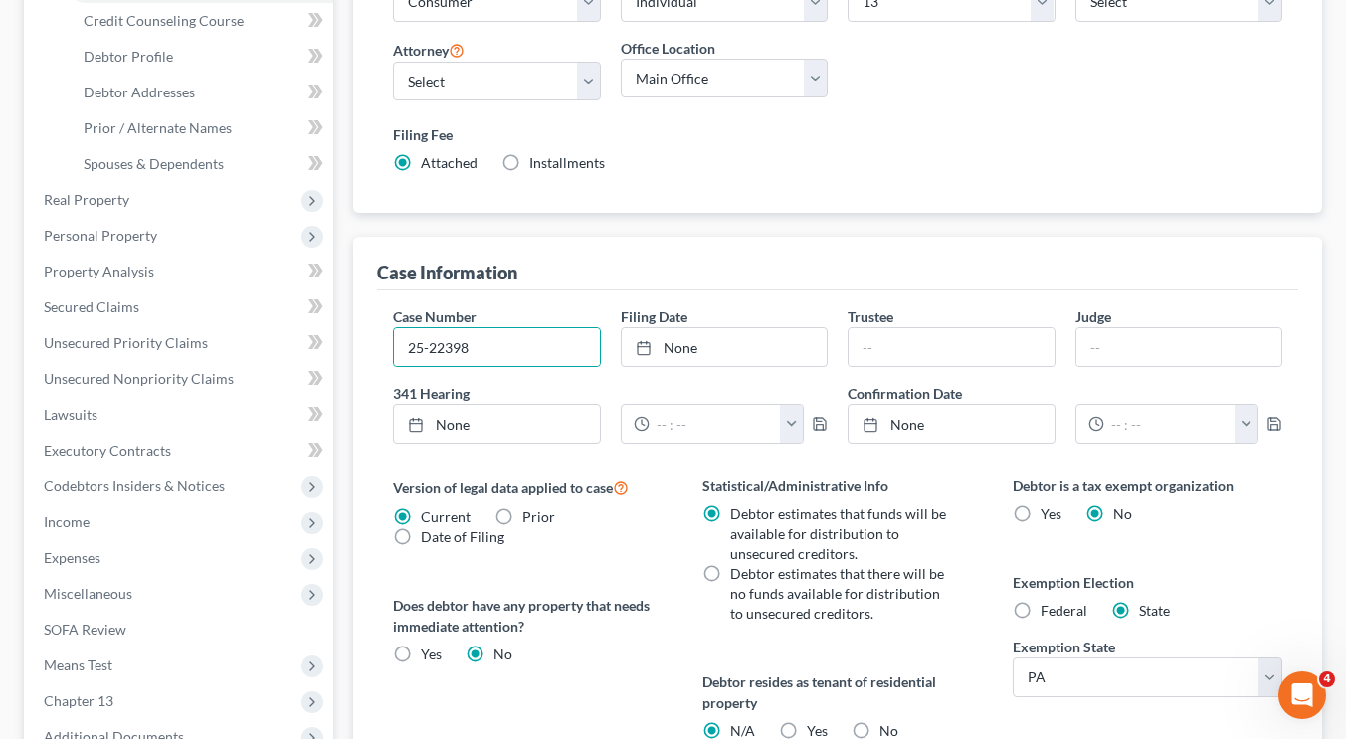
click at [568, 380] on div "Case Number 25-22398 Filing Date None close Date Time chevron_left September 20…" at bounding box center [837, 382] width 909 height 153
click at [681, 336] on link "None" at bounding box center [724, 347] width 205 height 38
click at [818, 209] on div "Nature of Debt Select Business Consumer Other Nature of Business Select Clearin…" at bounding box center [837, 79] width 921 height 269
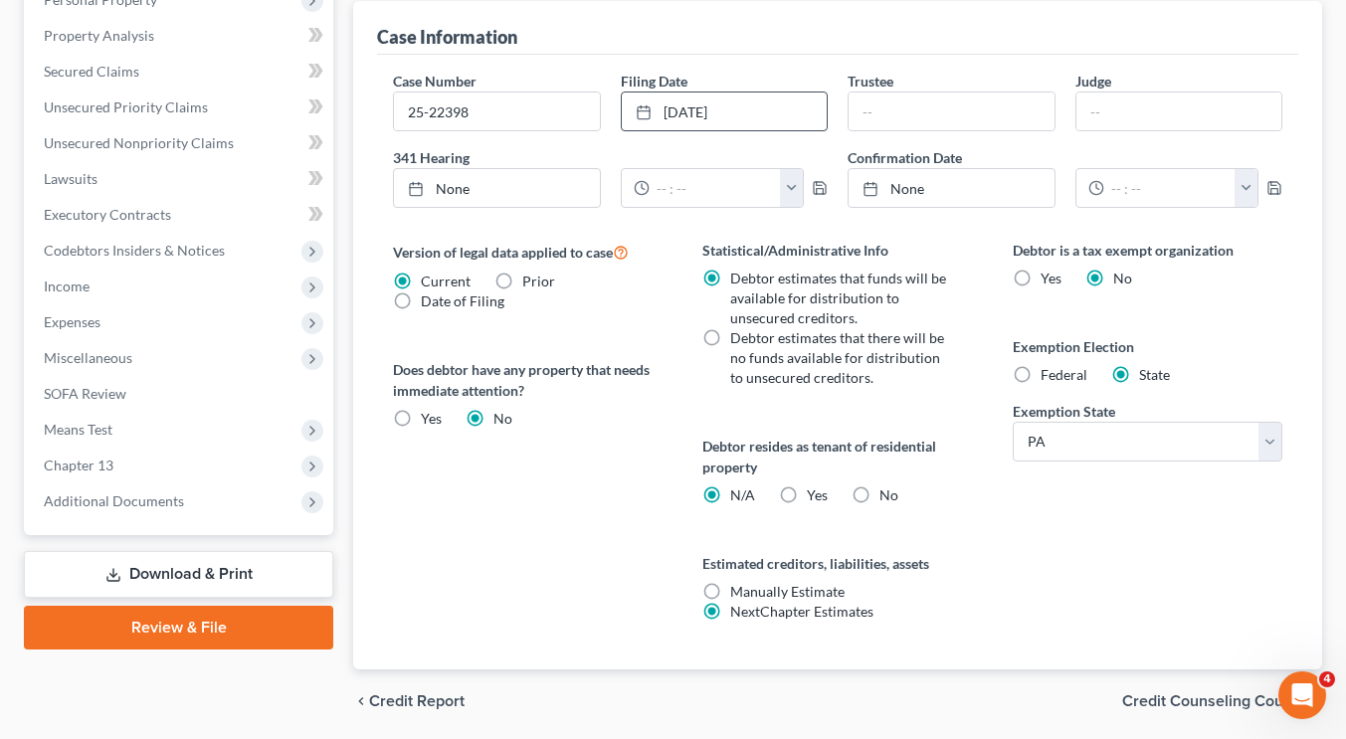
scroll to position [569, 0]
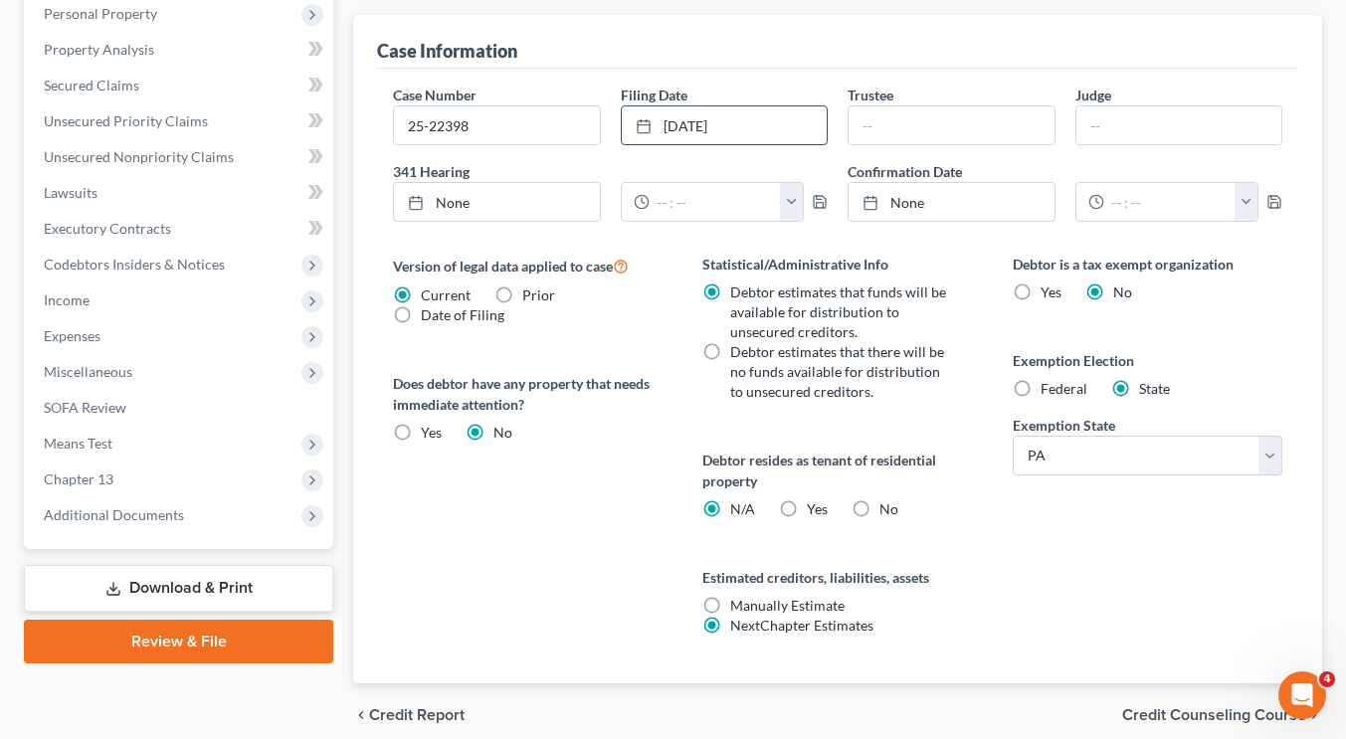
click at [1153, 722] on span "Credit Counseling Course" at bounding box center [1214, 715] width 184 height 16
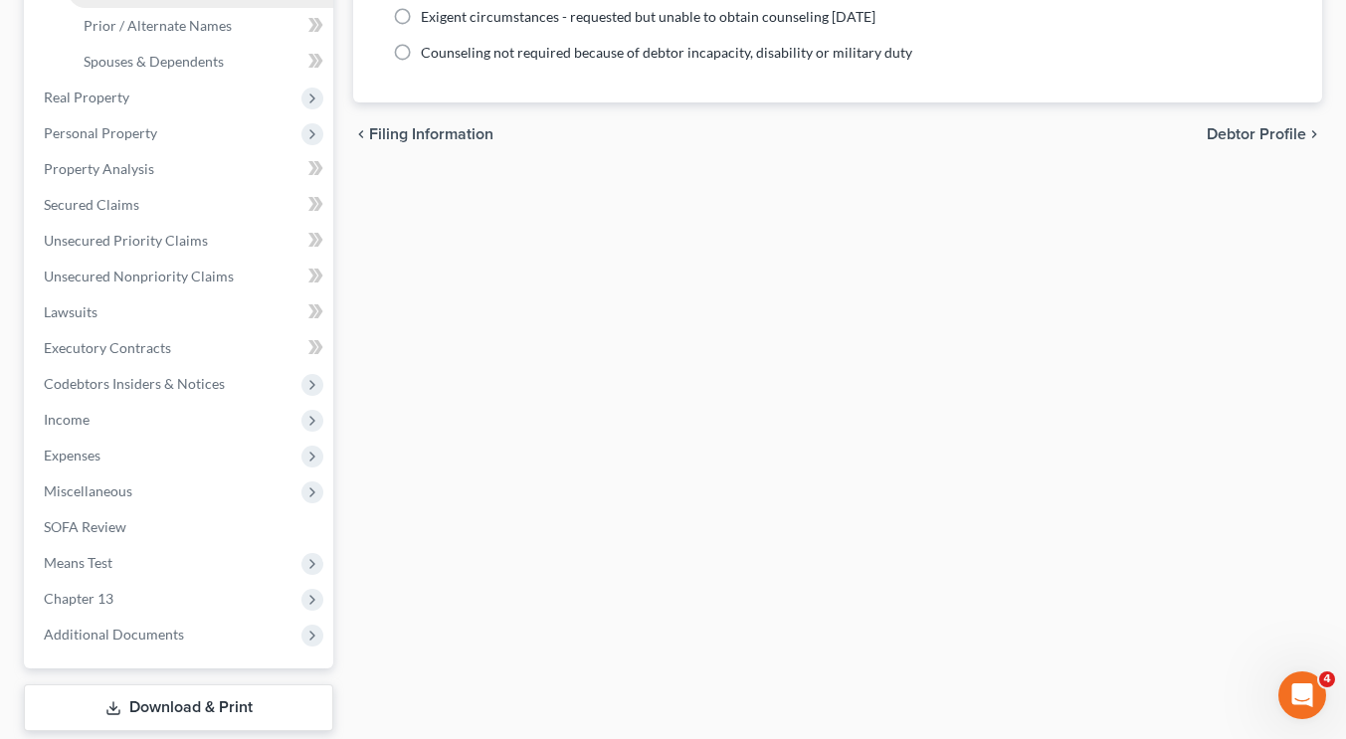
scroll to position [451, 0]
click at [178, 692] on link "Download & Print" at bounding box center [178, 707] width 309 height 47
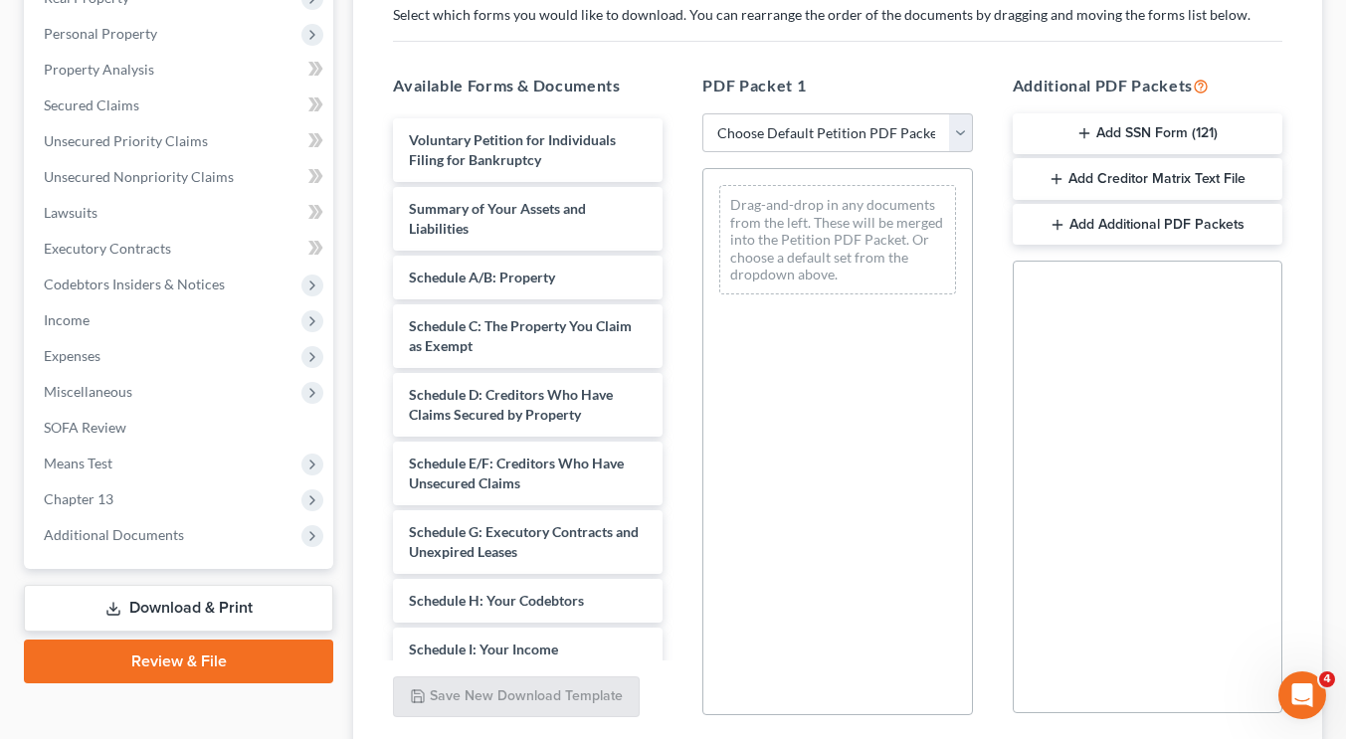
scroll to position [335, 0]
click at [1141, 170] on button "Add Creditor Matrix Text File" at bounding box center [1148, 178] width 270 height 42
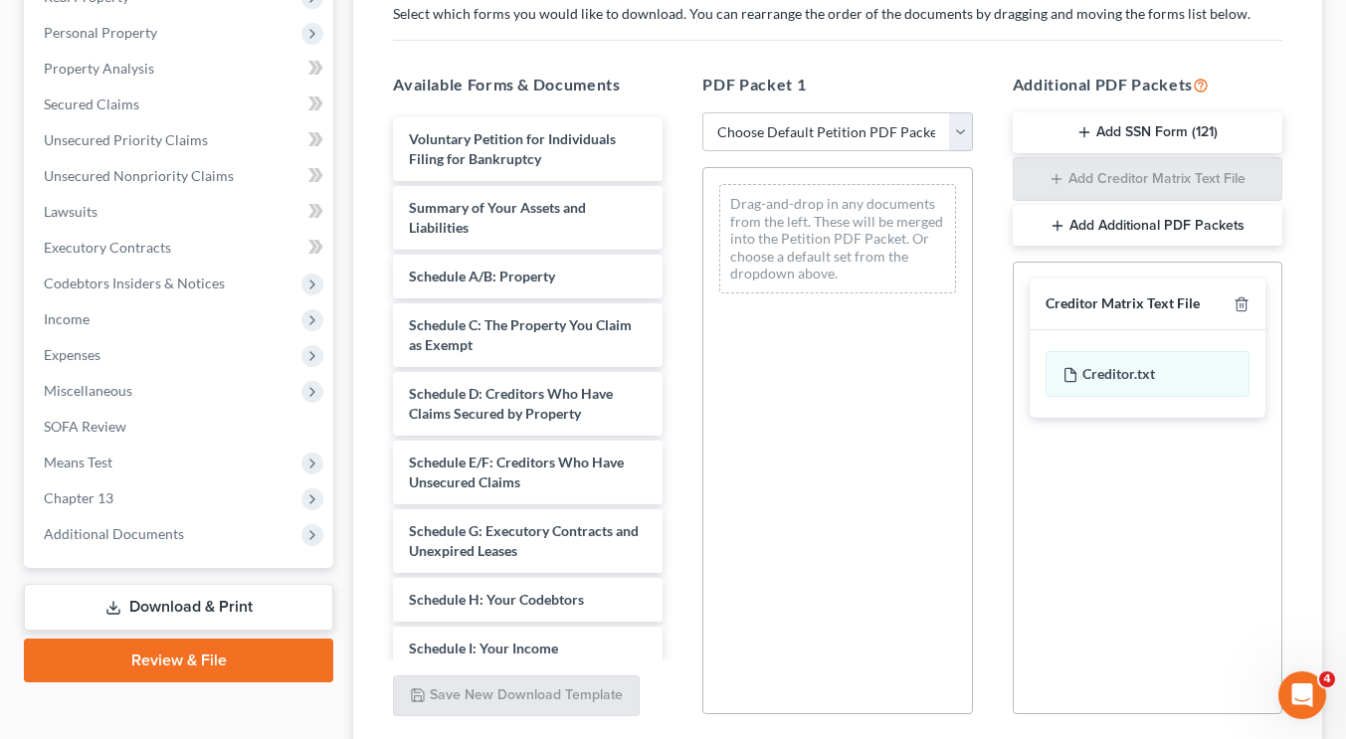
scroll to position [489, 0]
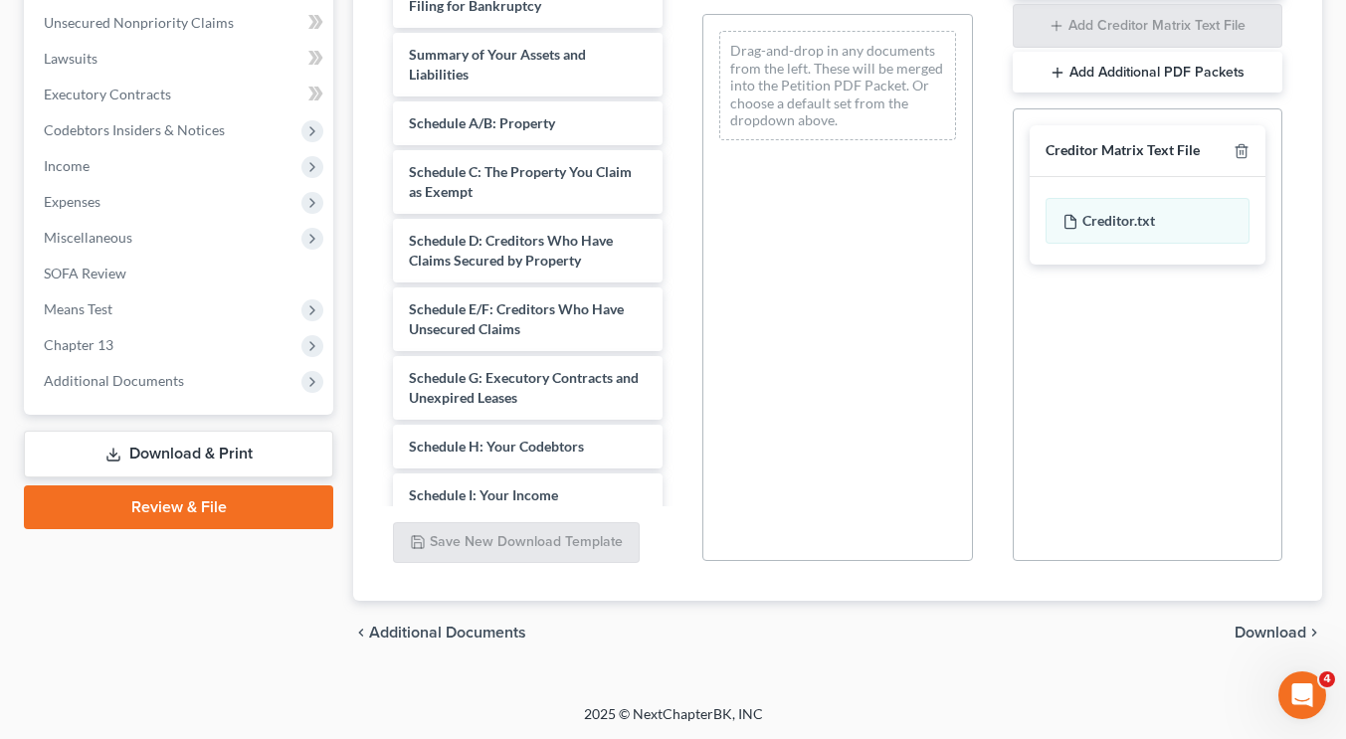
click at [1257, 622] on div "chevron_left Additional Documents Download chevron_right" at bounding box center [837, 633] width 969 height 64
click at [1259, 629] on span "Download" at bounding box center [1271, 633] width 72 height 16
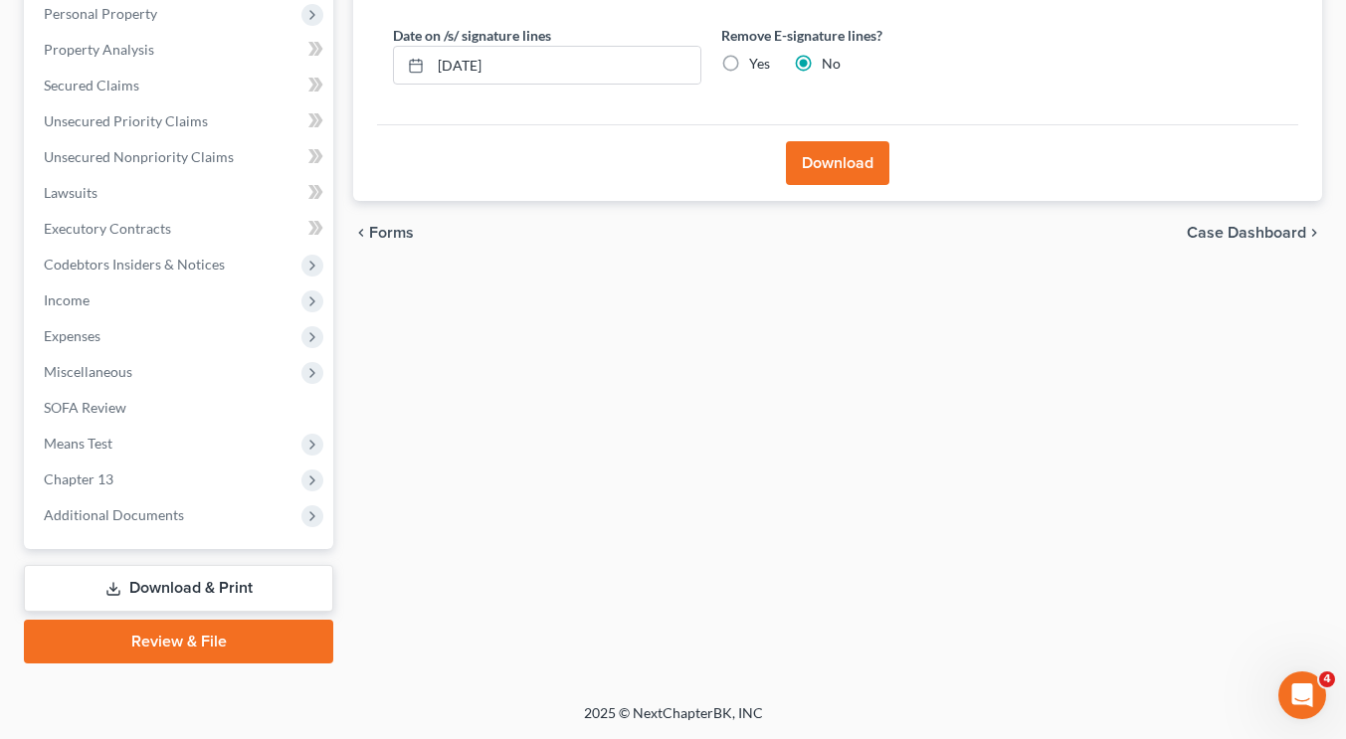
scroll to position [352, 0]
click at [843, 153] on button "Download" at bounding box center [837, 165] width 103 height 44
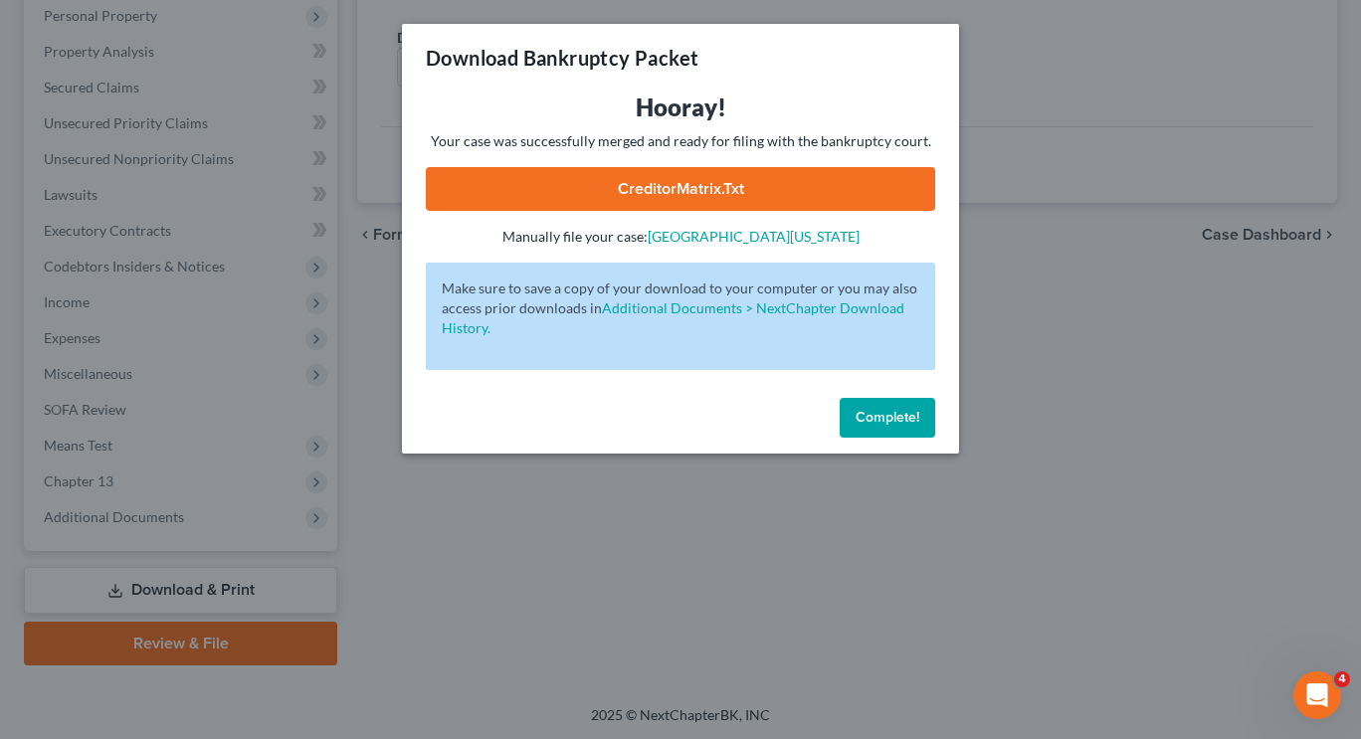
click at [667, 188] on link "CreditorMatrix.txt" at bounding box center [680, 189] width 509 height 44
click at [866, 411] on span "Complete!" at bounding box center [888, 417] width 64 height 17
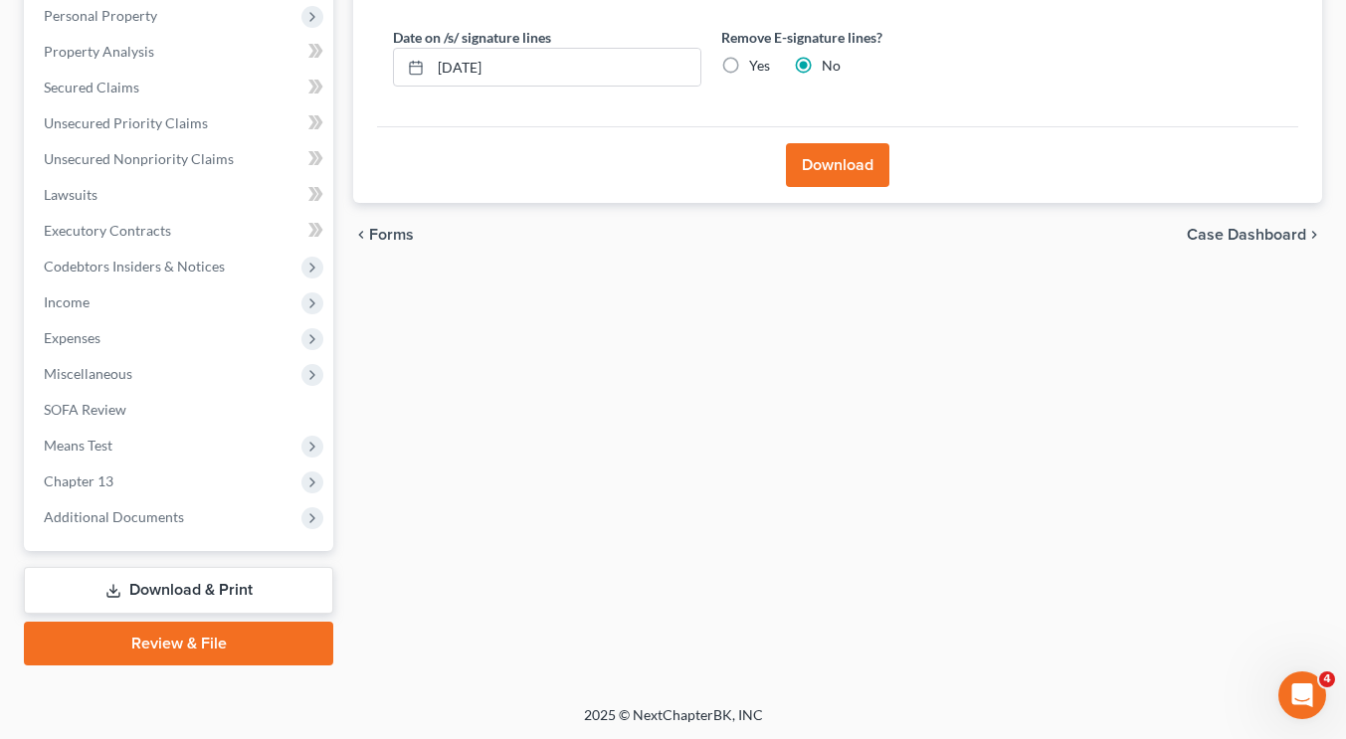
scroll to position [0, 0]
